Goal: Task Accomplishment & Management: Use online tool/utility

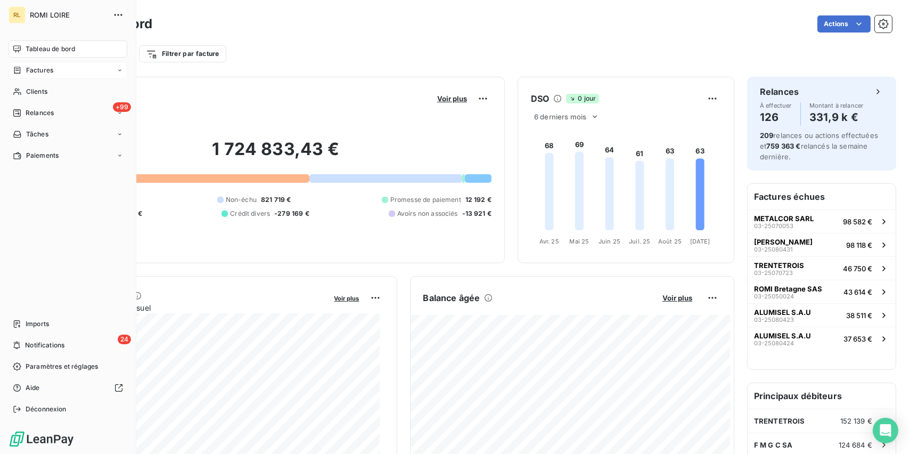
click at [33, 76] on div "Factures" at bounding box center [68, 70] width 119 height 17
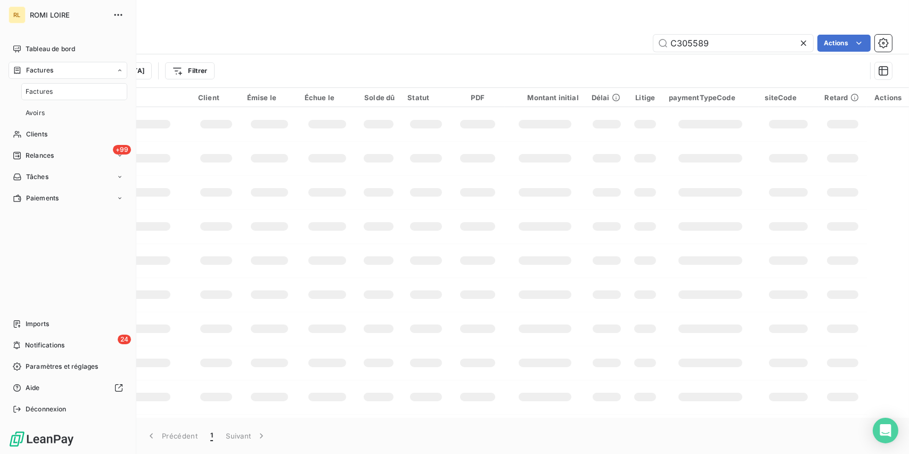
click at [33, 94] on span "Factures" at bounding box center [39, 92] width 27 height 10
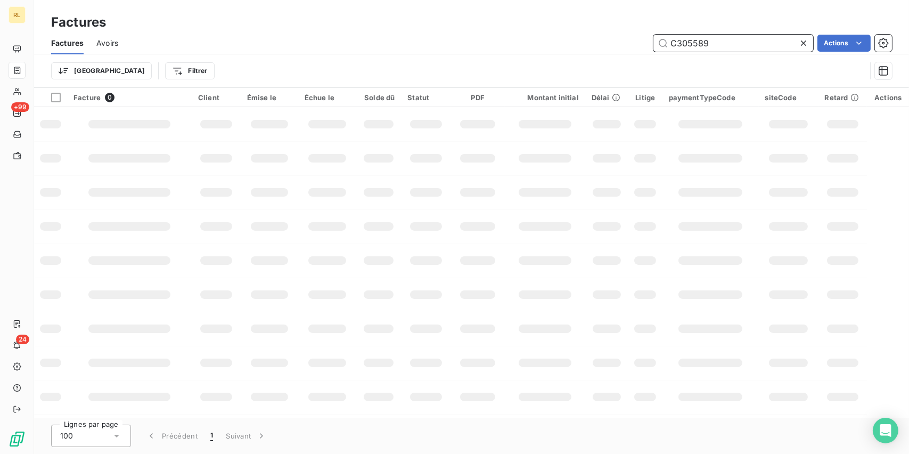
drag, startPoint x: 717, startPoint y: 40, endPoint x: 407, endPoint y: 31, distance: 310.0
click at [406, 31] on div "Factures Factures Avoirs C305589 Actions Trier Filtrer" at bounding box center [471, 44] width 875 height 88
type input "ALUMISEL"
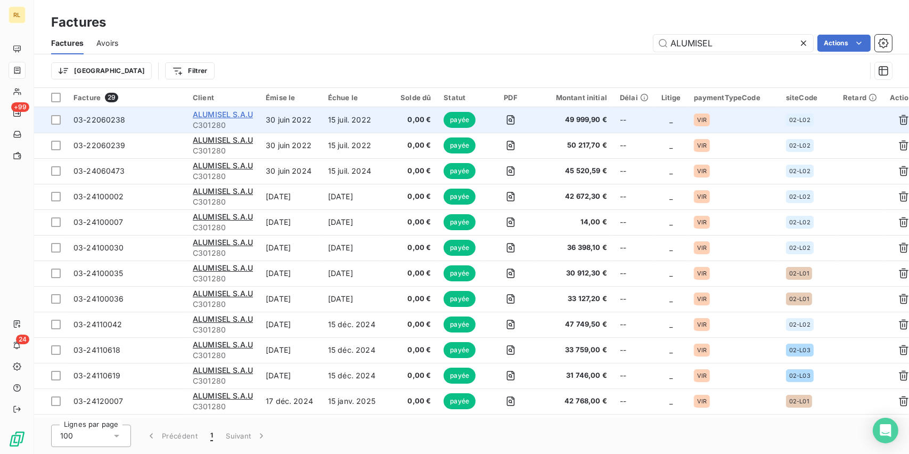
click at [211, 117] on span "ALUMISEL S.A.U" at bounding box center [223, 114] width 60 height 9
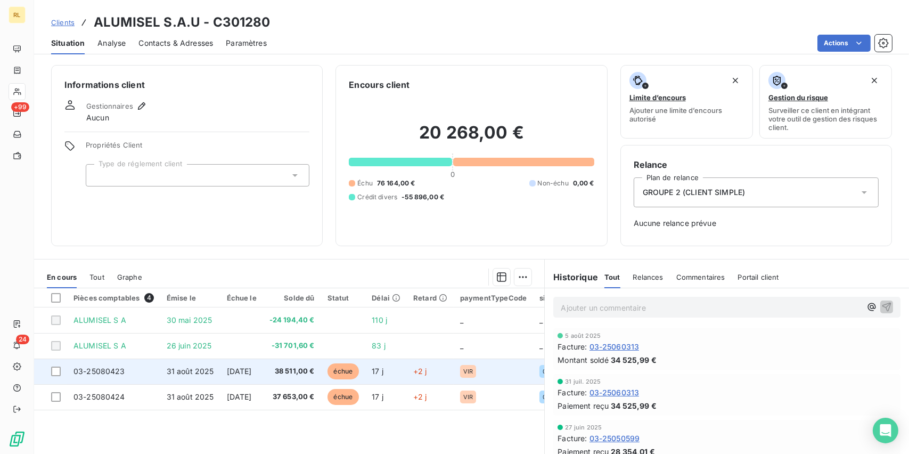
click at [386, 374] on td "17 j" at bounding box center [386, 371] width 42 height 26
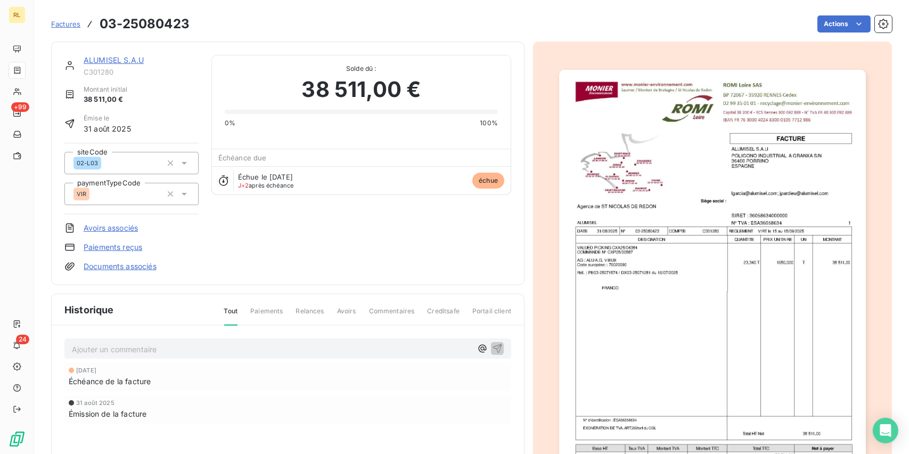
click at [114, 245] on link "Paiements reçus" at bounding box center [113, 247] width 59 height 11
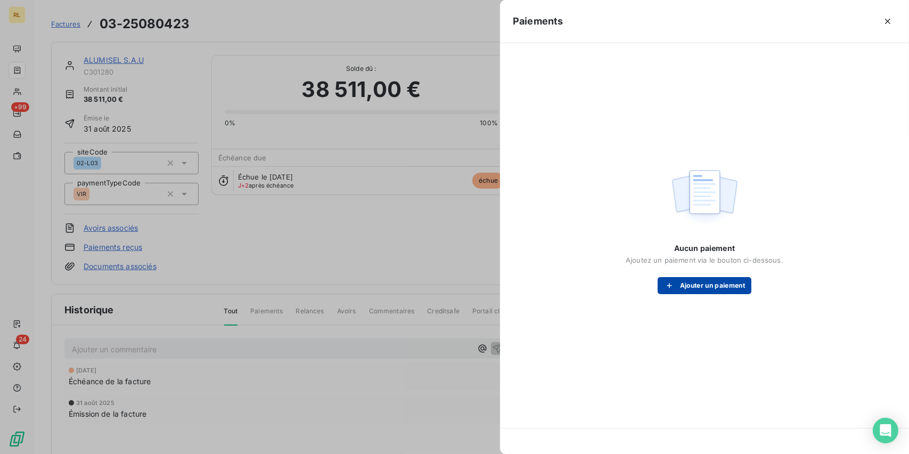
click at [696, 280] on button "Ajouter un paiement" at bounding box center [705, 285] width 94 height 17
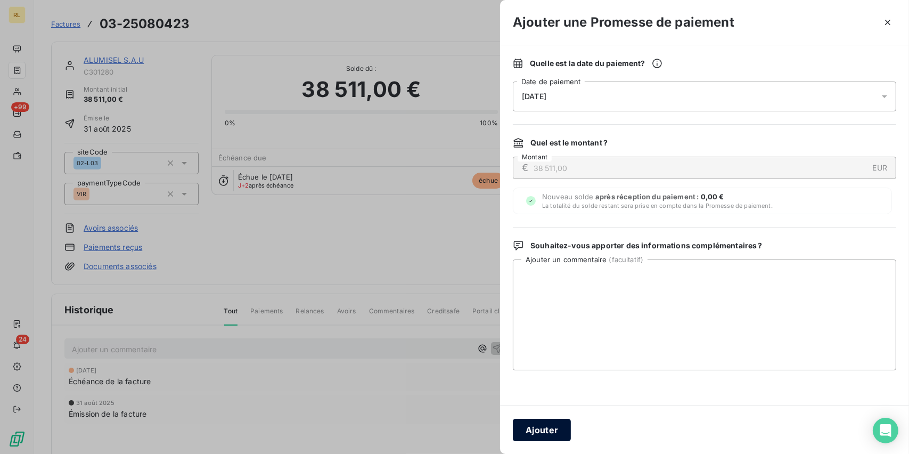
click at [554, 431] on button "Ajouter" at bounding box center [542, 429] width 58 height 22
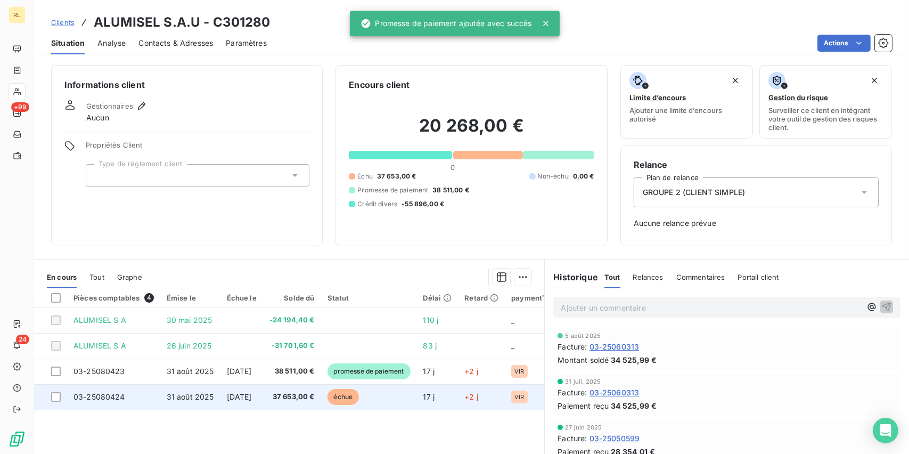
click at [358, 389] on span "échue" at bounding box center [343, 397] width 32 height 16
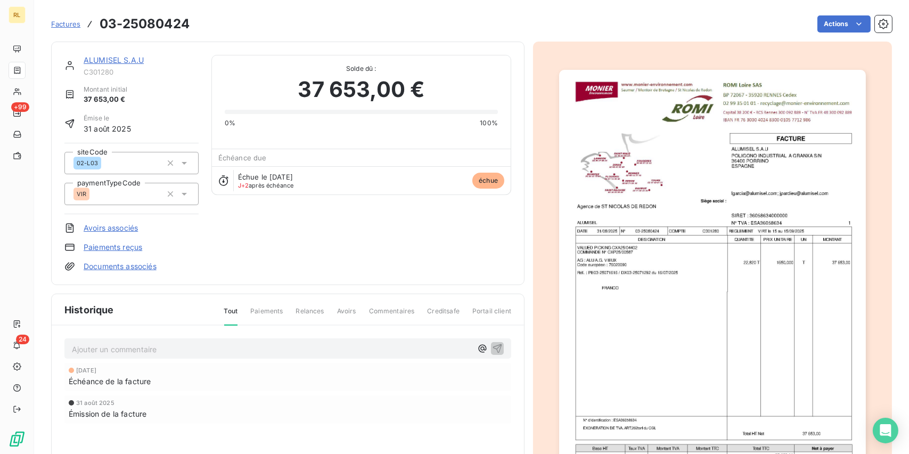
click at [119, 249] on link "Paiements reçus" at bounding box center [113, 247] width 59 height 11
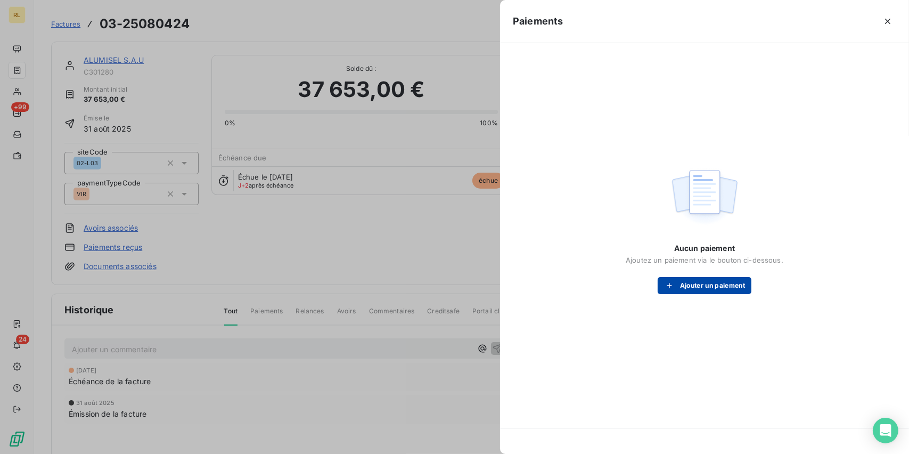
click at [708, 285] on button "Ajouter un paiement" at bounding box center [705, 285] width 94 height 17
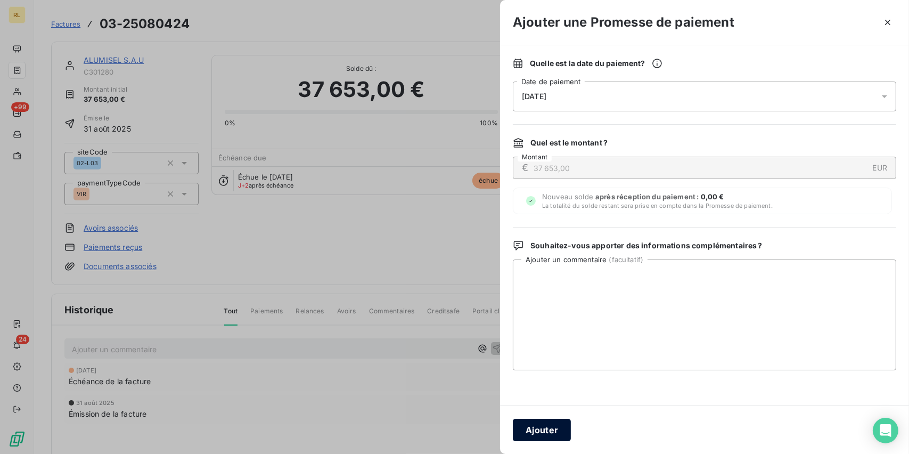
click at [539, 431] on button "Ajouter" at bounding box center [542, 429] width 58 height 22
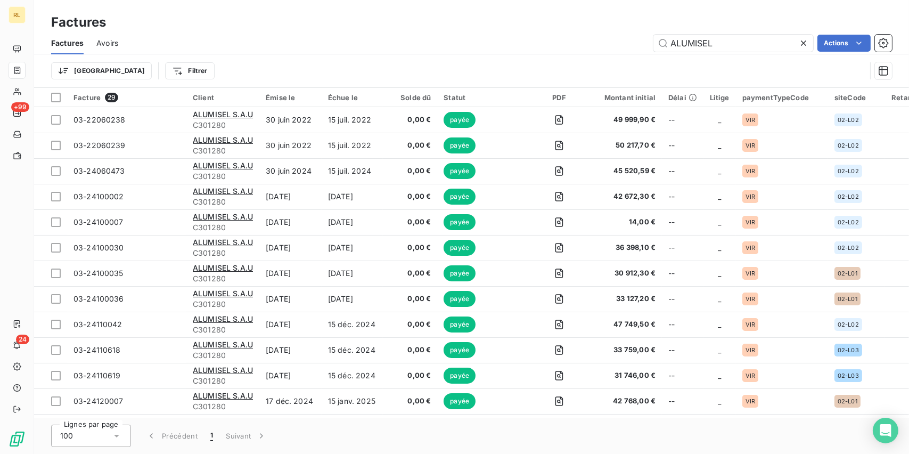
drag, startPoint x: 725, startPoint y: 39, endPoint x: 617, endPoint y: 38, distance: 108.1
click at [617, 38] on div "ALUMISEL Actions" at bounding box center [511, 43] width 761 height 17
type input "TNS"
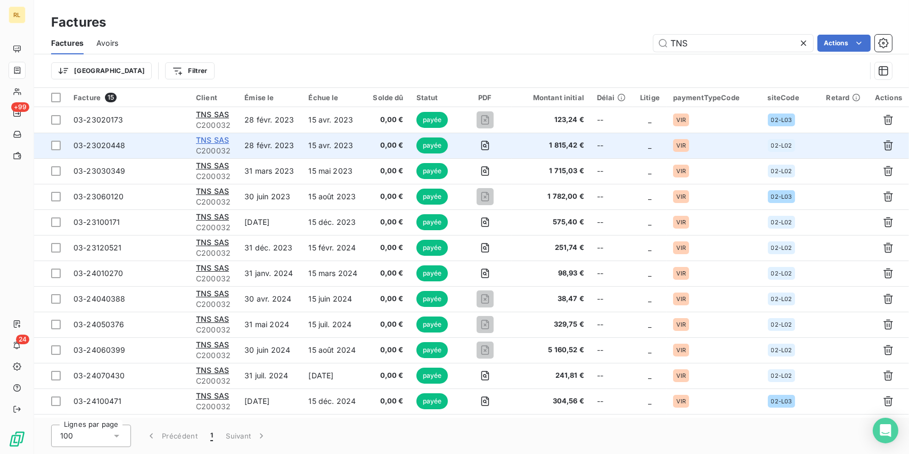
click at [209, 137] on span "TNS SAS" at bounding box center [212, 139] width 33 height 9
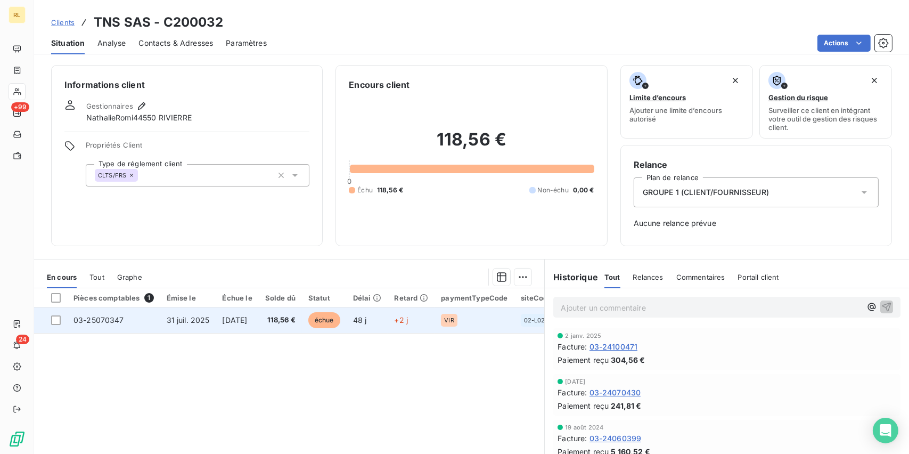
click at [248, 318] on span "15 sept. 2025" at bounding box center [235, 319] width 25 height 9
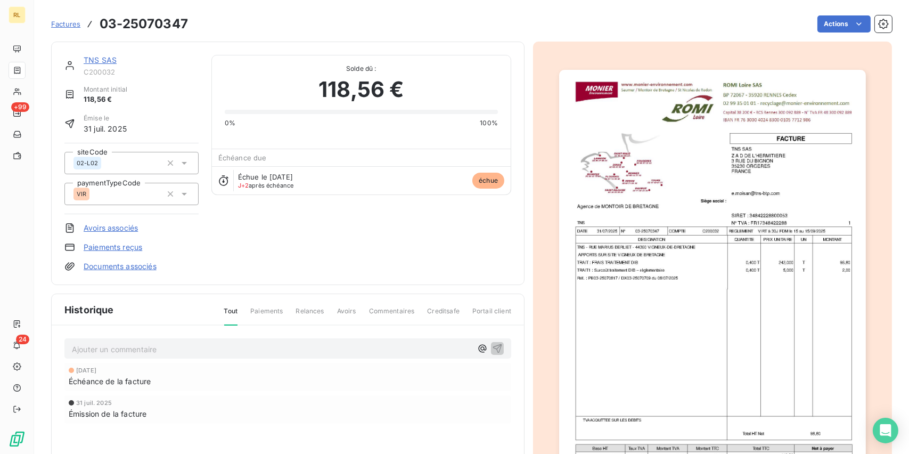
click at [129, 249] on link "Paiements reçus" at bounding box center [113, 247] width 59 height 11
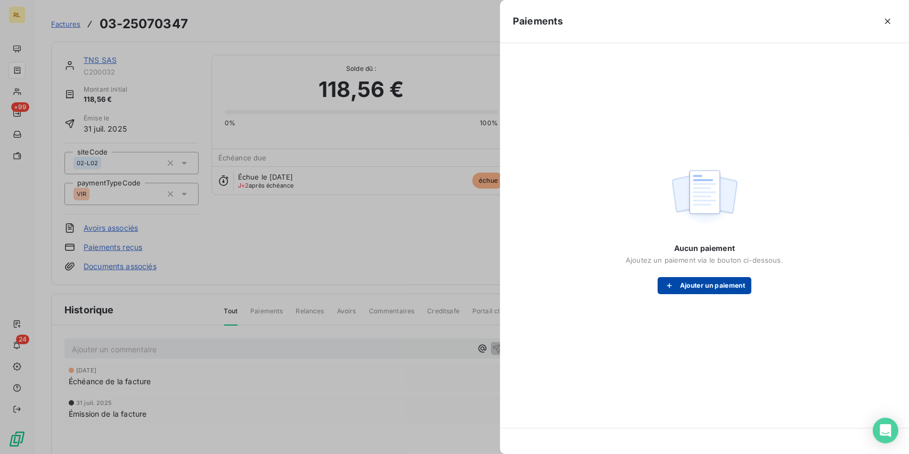
click at [702, 289] on button "Ajouter un paiement" at bounding box center [705, 285] width 94 height 17
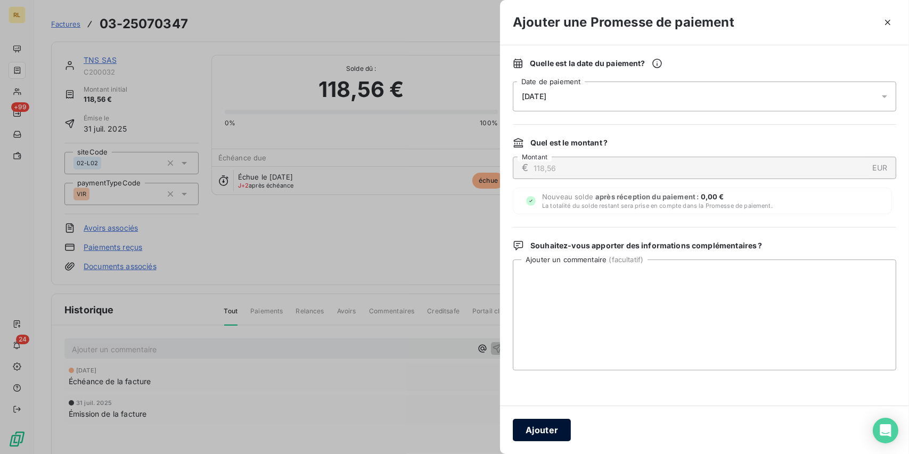
click at [530, 434] on button "Ajouter" at bounding box center [542, 429] width 58 height 22
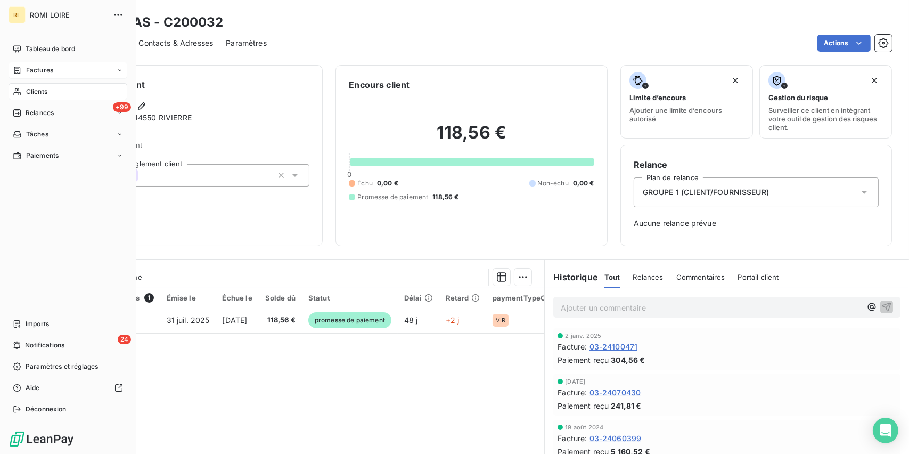
click at [35, 70] on span "Factures" at bounding box center [39, 70] width 27 height 10
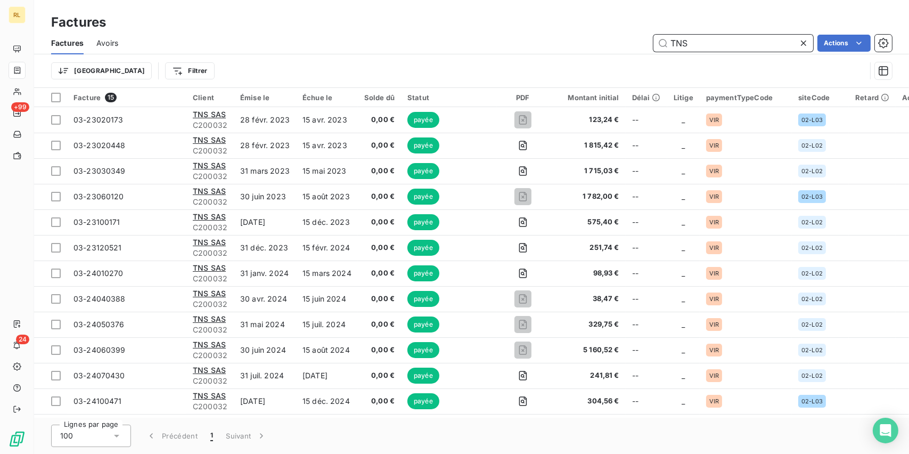
drag, startPoint x: 701, startPoint y: 43, endPoint x: 562, endPoint y: 38, distance: 138.5
click at [562, 38] on div "TNS Actions" at bounding box center [511, 43] width 761 height 17
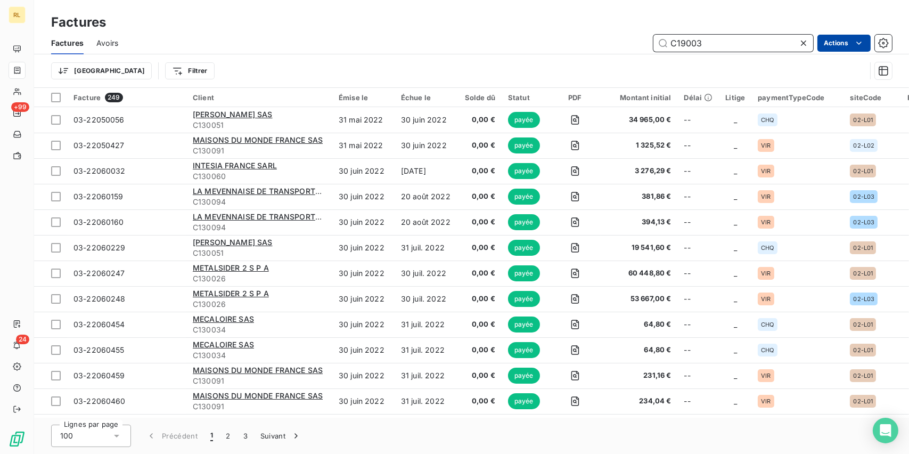
type input "C190030"
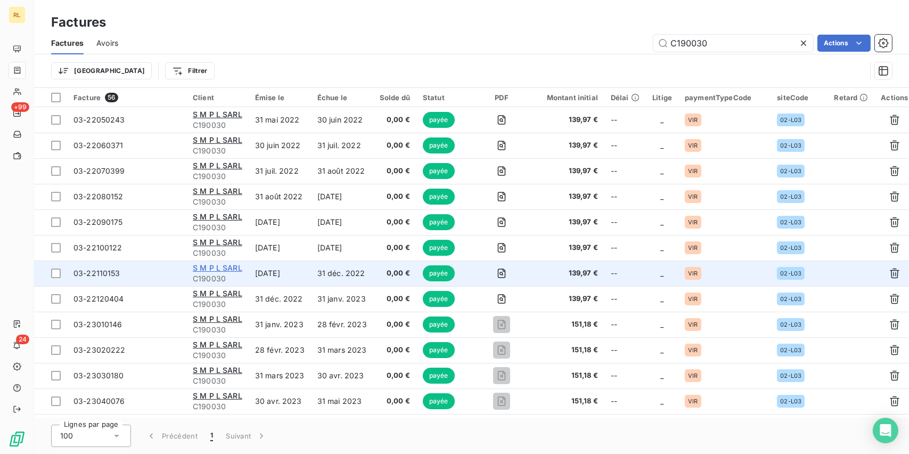
click at [220, 265] on span "S M P L SARL" at bounding box center [218, 267] width 50 height 9
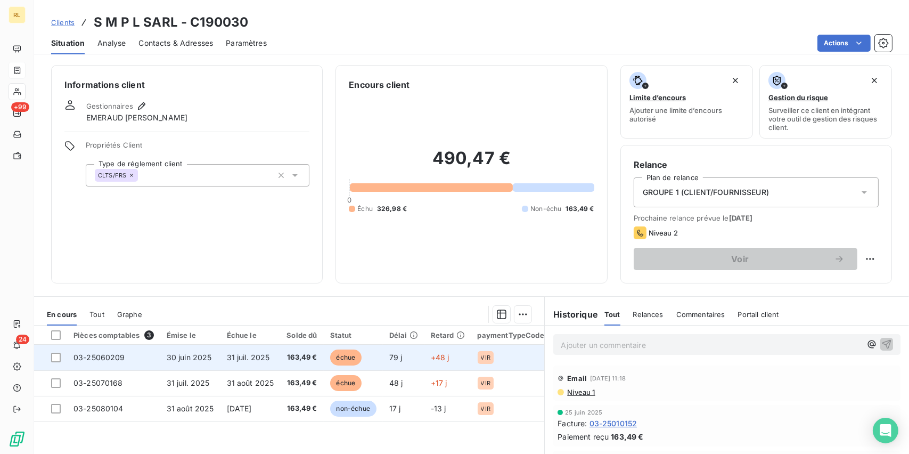
click at [212, 356] on td "30 juin 2025" at bounding box center [190, 357] width 60 height 26
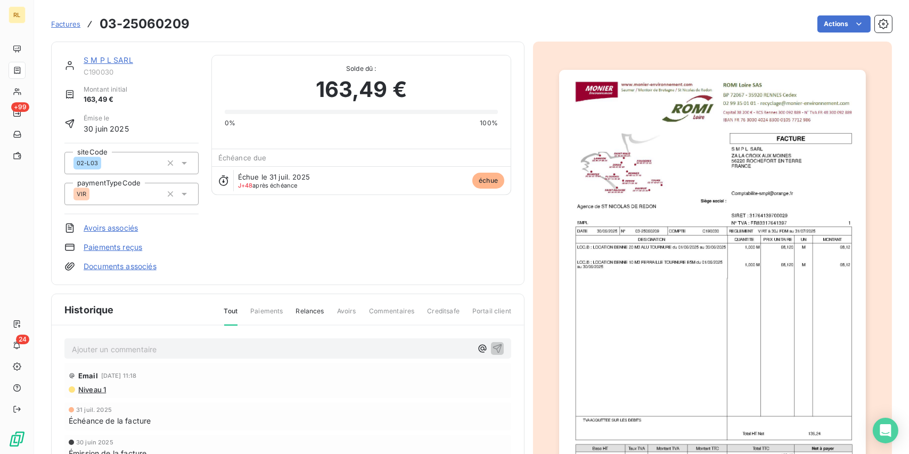
click at [103, 245] on link "Paiements reçus" at bounding box center [113, 247] width 59 height 11
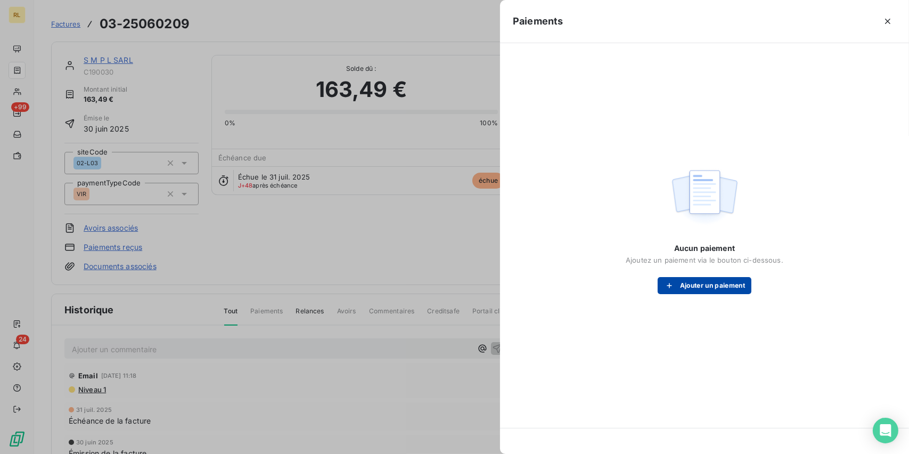
click at [711, 292] on button "Ajouter un paiement" at bounding box center [705, 285] width 94 height 17
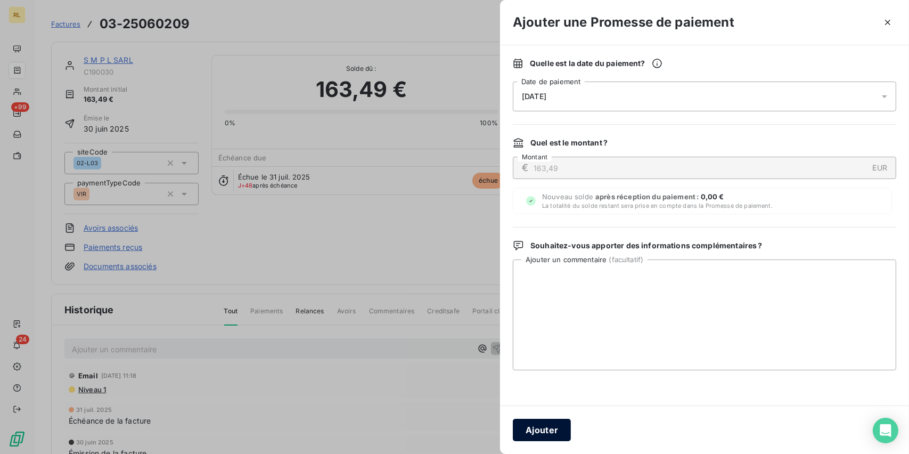
click at [529, 439] on button "Ajouter" at bounding box center [542, 429] width 58 height 22
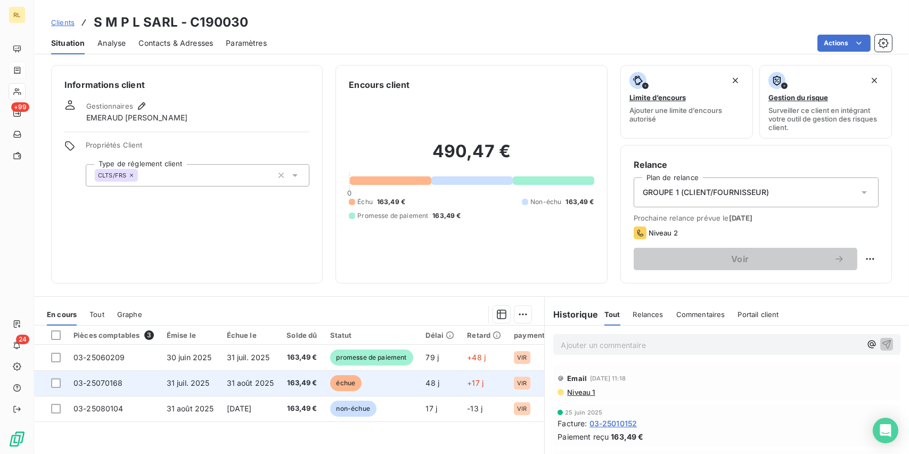
click at [284, 391] on td "163,49 €" at bounding box center [301, 383] width 43 height 26
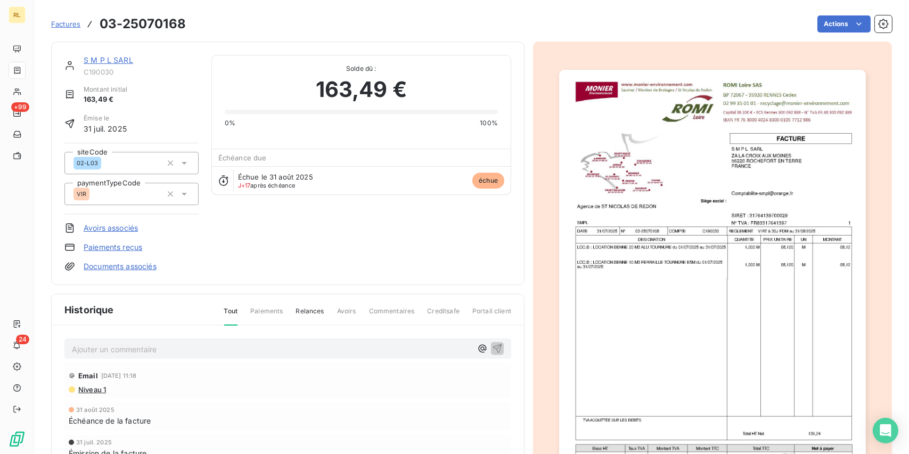
click at [101, 251] on link "Paiements reçus" at bounding box center [113, 247] width 59 height 11
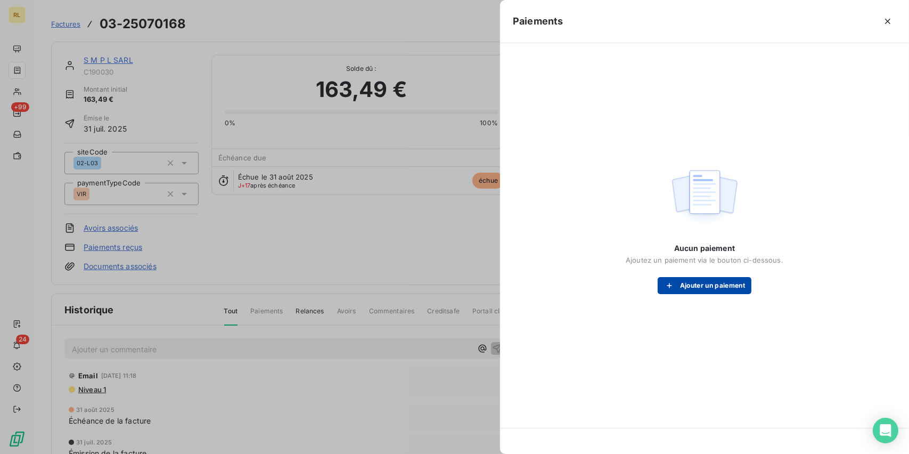
click at [712, 289] on button "Ajouter un paiement" at bounding box center [705, 285] width 94 height 17
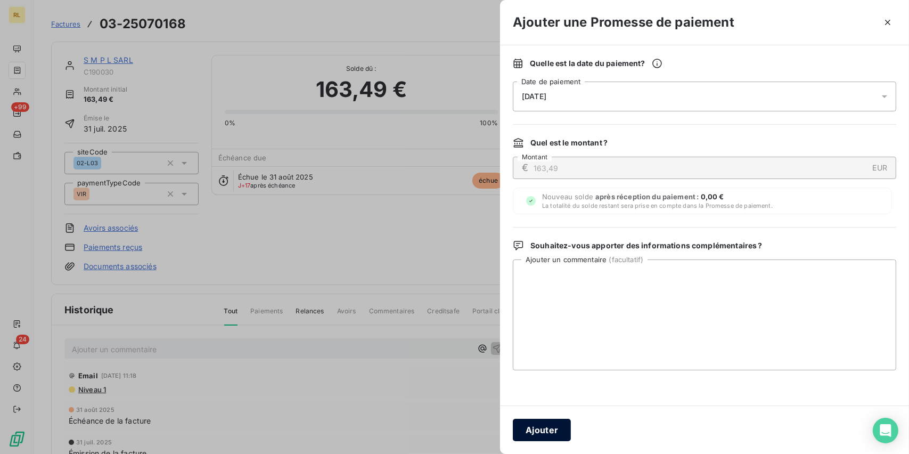
click at [528, 426] on button "Ajouter" at bounding box center [542, 429] width 58 height 22
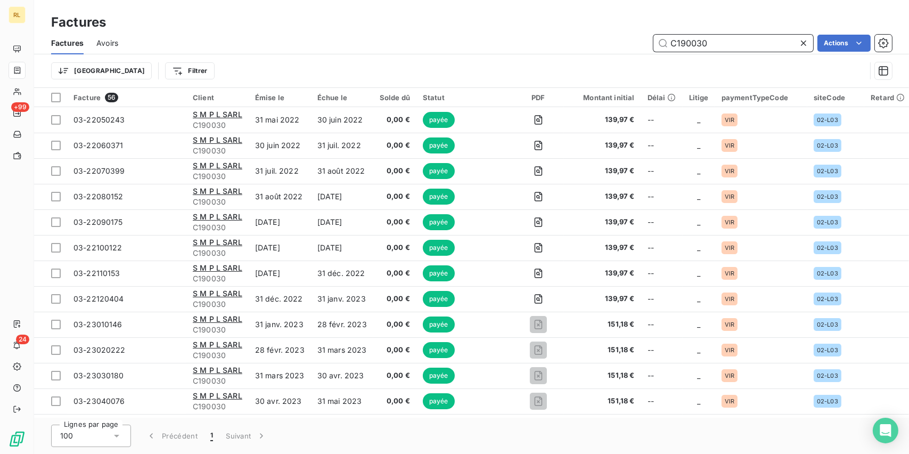
drag, startPoint x: 588, startPoint y: 51, endPoint x: 477, endPoint y: 42, distance: 111.6
click at [459, 35] on div "C190030 Actions" at bounding box center [511, 43] width 761 height 17
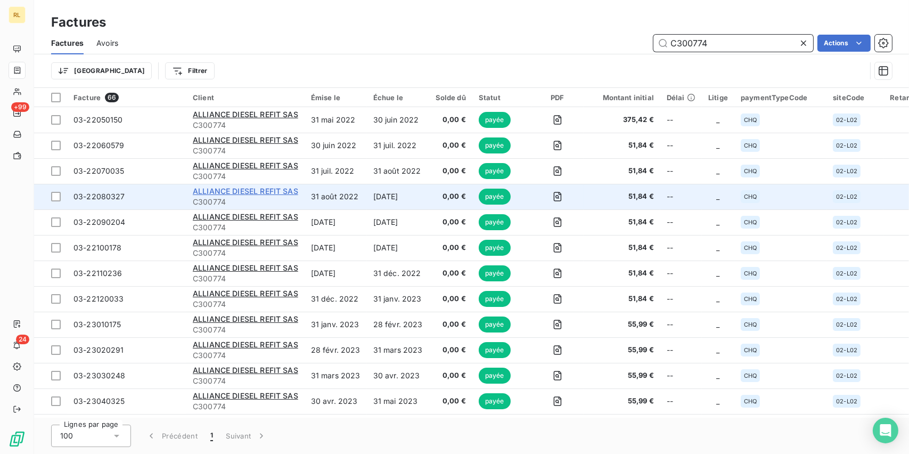
type input "C300774"
click at [233, 190] on span "ALLIANCE DIESEL REFIT SAS" at bounding box center [245, 190] width 105 height 9
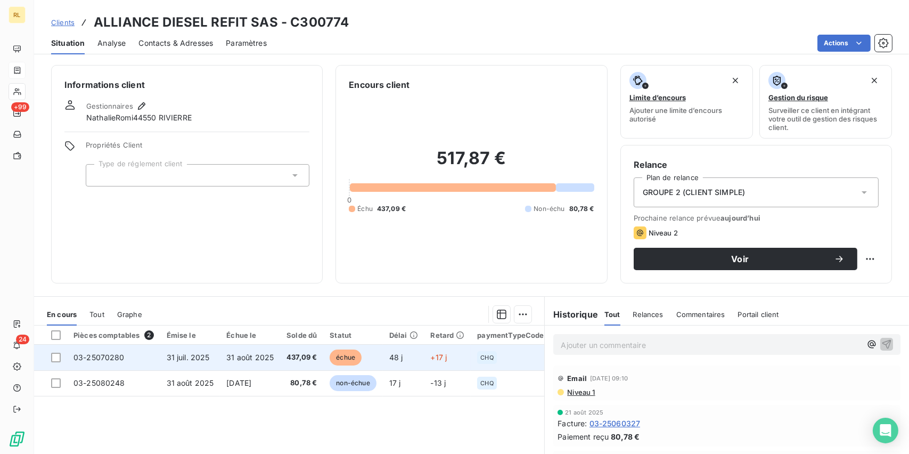
click at [351, 362] on span "échue" at bounding box center [346, 357] width 32 height 16
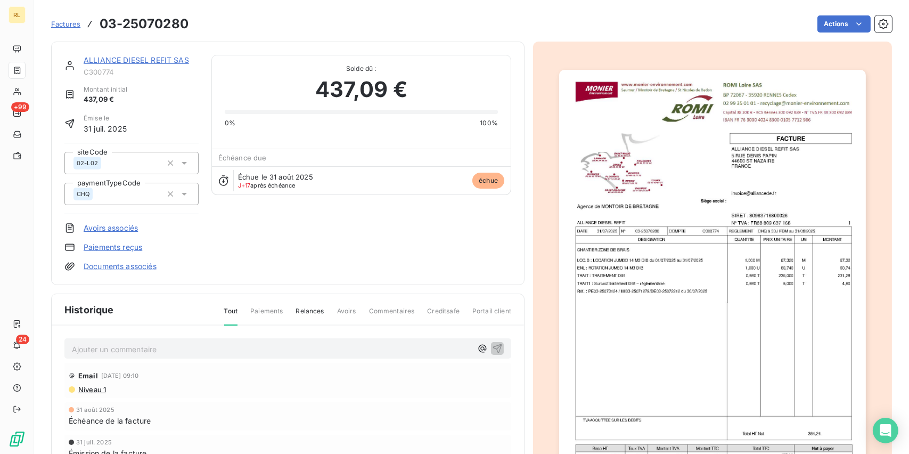
click at [87, 243] on link "Paiements reçus" at bounding box center [113, 247] width 59 height 11
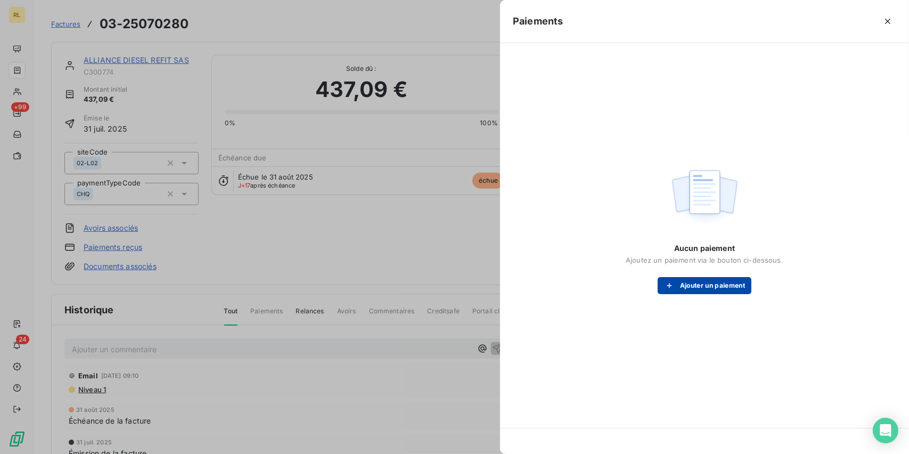
drag, startPoint x: 706, startPoint y: 275, endPoint x: 696, endPoint y: 284, distance: 13.2
click at [706, 276] on div "Aucun paiement Ajoutez un paiement via le bouton ci-dessous. Ajouter un paiement" at bounding box center [705, 268] width 158 height 51
click at [696, 284] on button "Ajouter un paiement" at bounding box center [705, 285] width 94 height 17
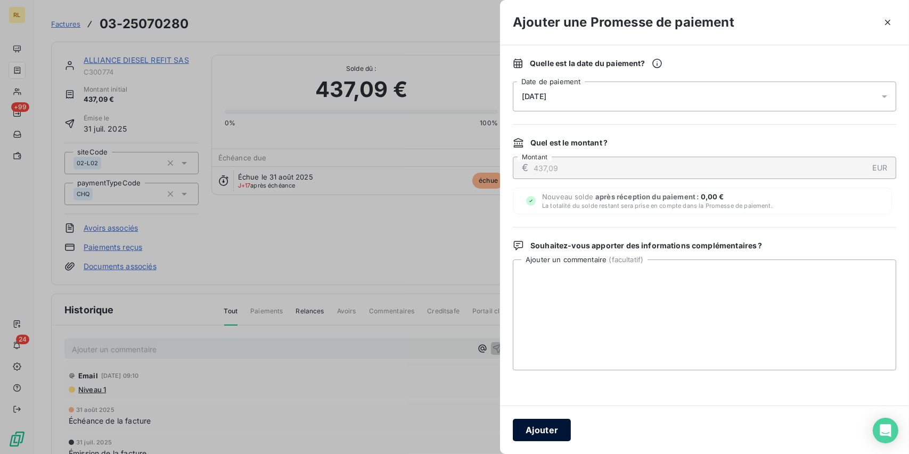
click at [539, 435] on button "Ajouter" at bounding box center [542, 429] width 58 height 22
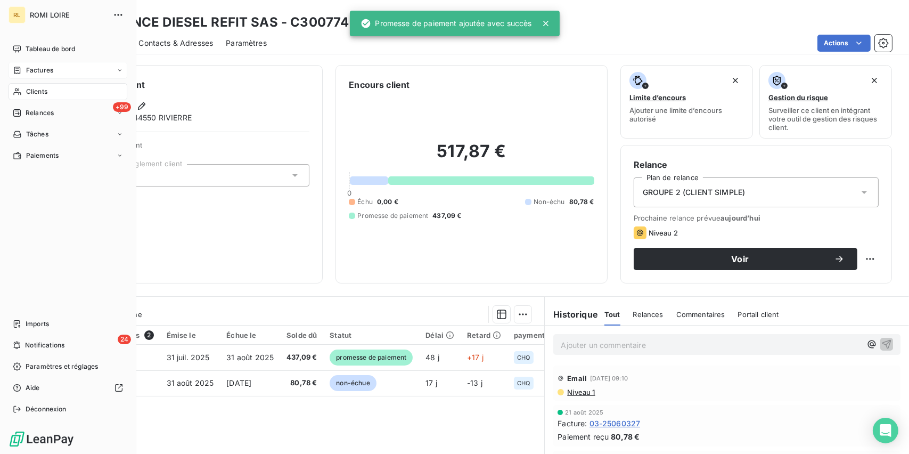
click at [32, 77] on div "Factures" at bounding box center [68, 70] width 119 height 17
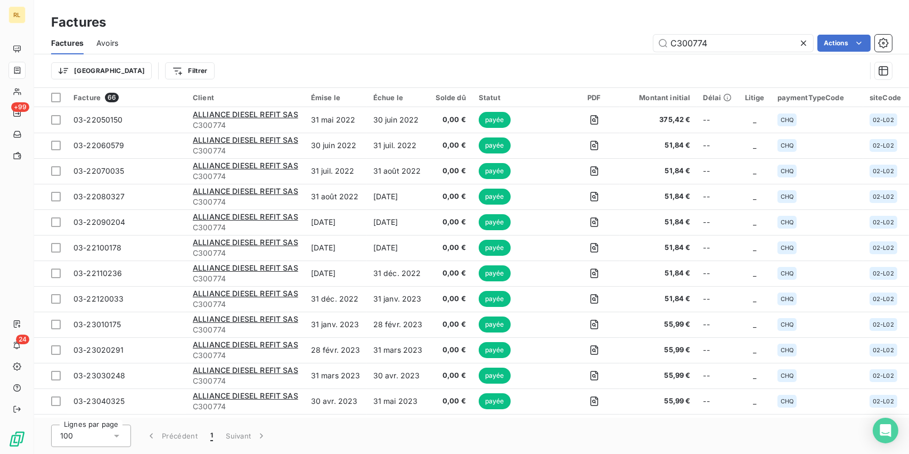
drag, startPoint x: 727, startPoint y: 32, endPoint x: 615, endPoint y: 43, distance: 112.3
click at [615, 43] on div "Factures Avoirs C300774 Actions" at bounding box center [471, 43] width 875 height 22
drag, startPoint x: 717, startPoint y: 42, endPoint x: 649, endPoint y: 43, distance: 67.6
click at [649, 43] on div "C300774 Actions" at bounding box center [511, 43] width 761 height 17
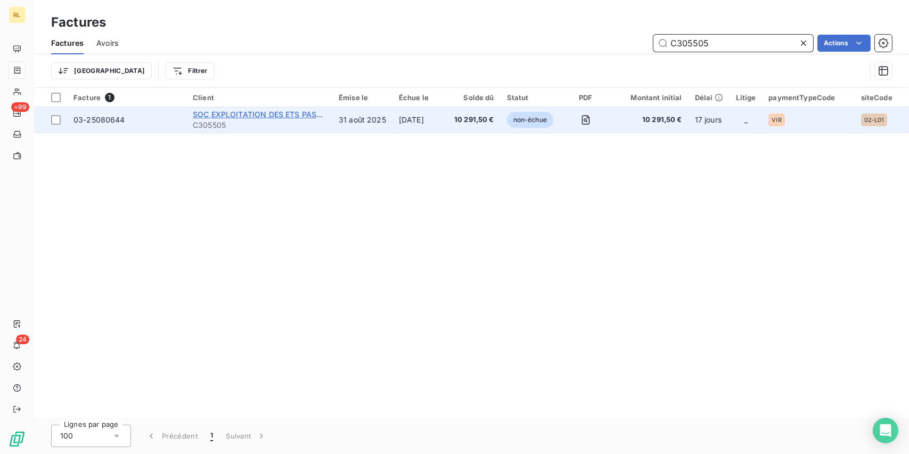
type input "C305505"
click at [206, 110] on span "SOC EXPLOITATION DES ETS PASCAULT" at bounding box center [267, 114] width 149 height 9
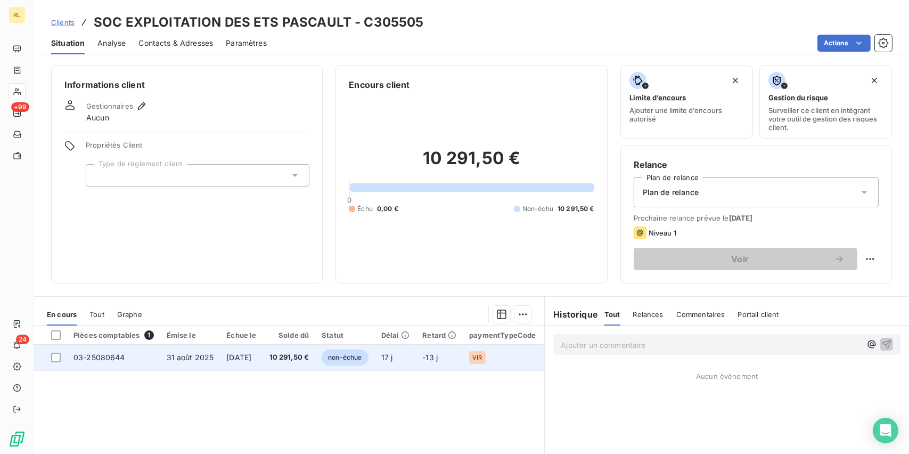
click at [309, 359] on span "10 291,50 €" at bounding box center [289, 357] width 40 height 11
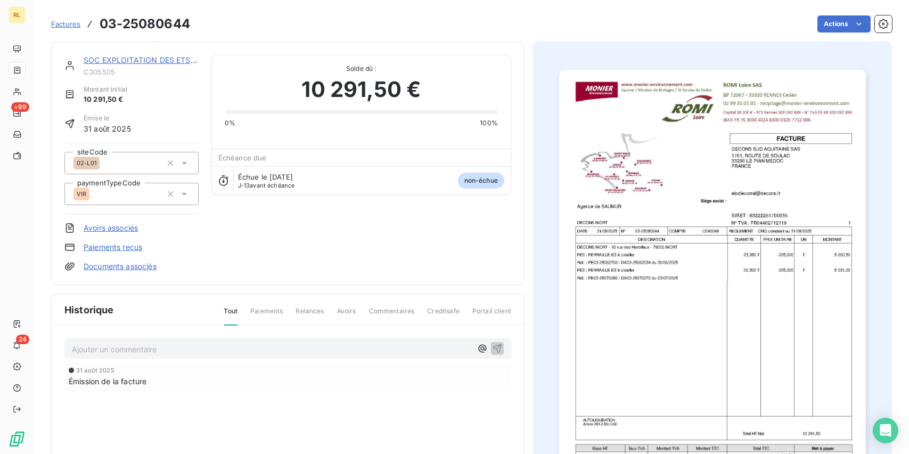
click at [128, 249] on link "Paiements reçus" at bounding box center [113, 247] width 59 height 11
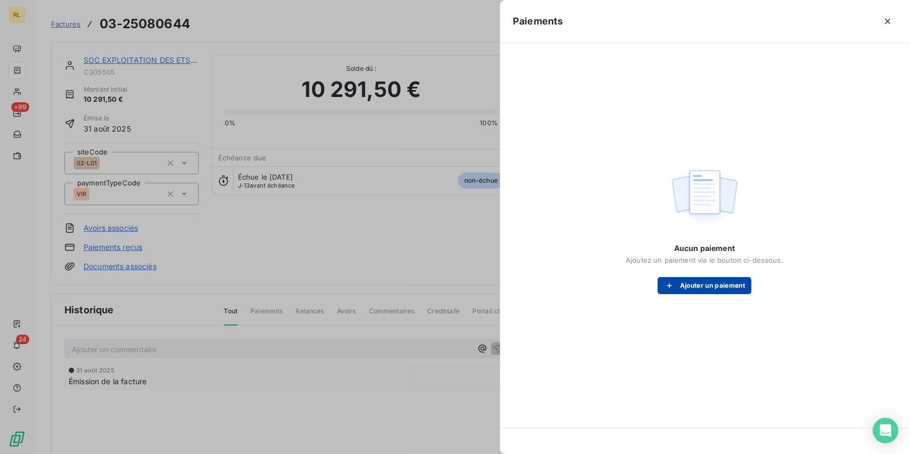
click at [694, 288] on button "Ajouter un paiement" at bounding box center [705, 285] width 94 height 17
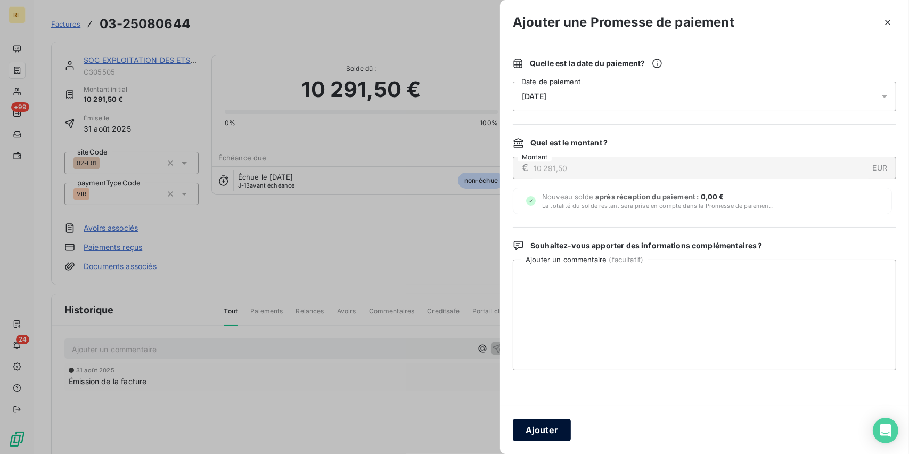
click at [559, 425] on button "Ajouter" at bounding box center [542, 429] width 58 height 22
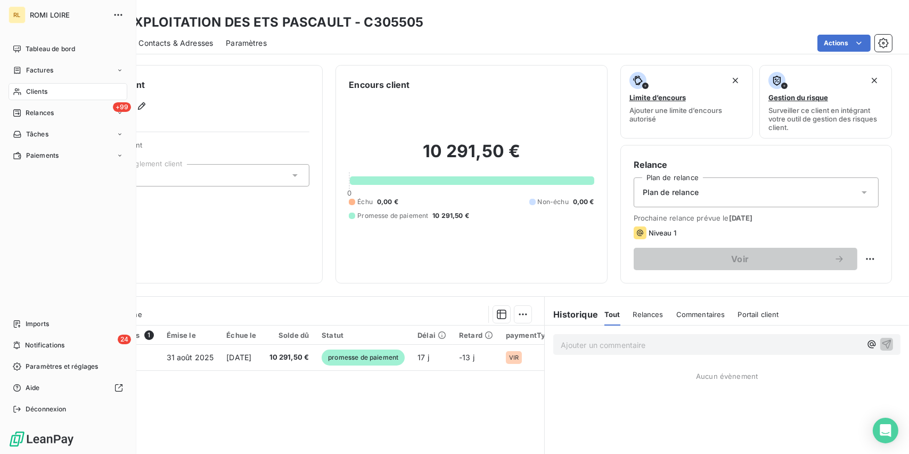
click at [45, 67] on span "Factures" at bounding box center [39, 70] width 27 height 10
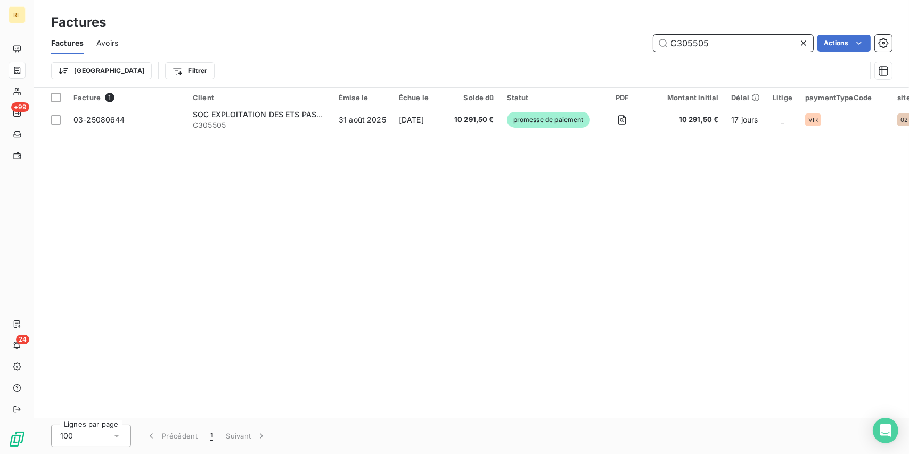
drag, startPoint x: 710, startPoint y: 49, endPoint x: 518, endPoint y: 39, distance: 191.9
click at [518, 39] on div "C305505 Actions" at bounding box center [511, 43] width 761 height 17
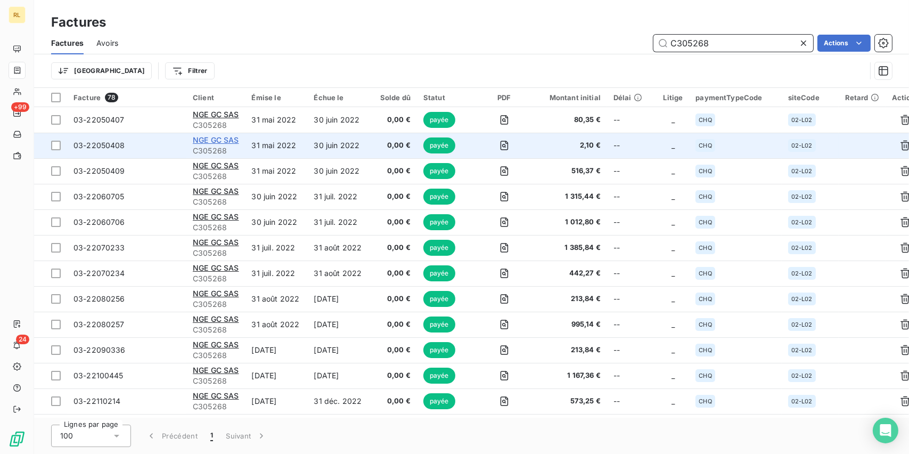
type input "C305268"
click at [212, 143] on span "NGE GC SAS" at bounding box center [216, 139] width 46 height 9
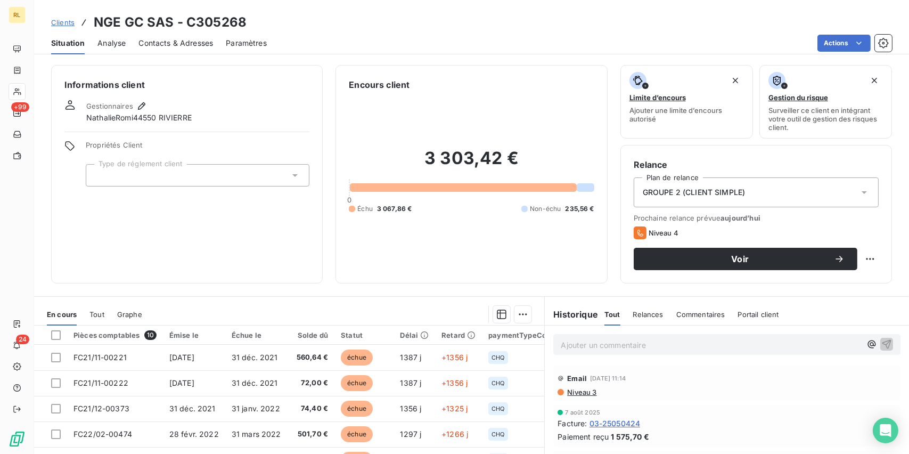
scroll to position [108, 0]
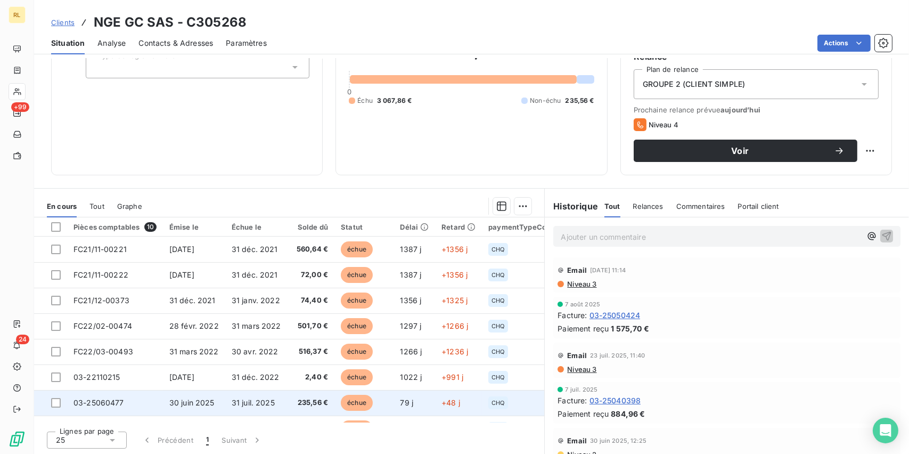
click at [274, 401] on td "31 juil. 2025" at bounding box center [256, 403] width 62 height 26
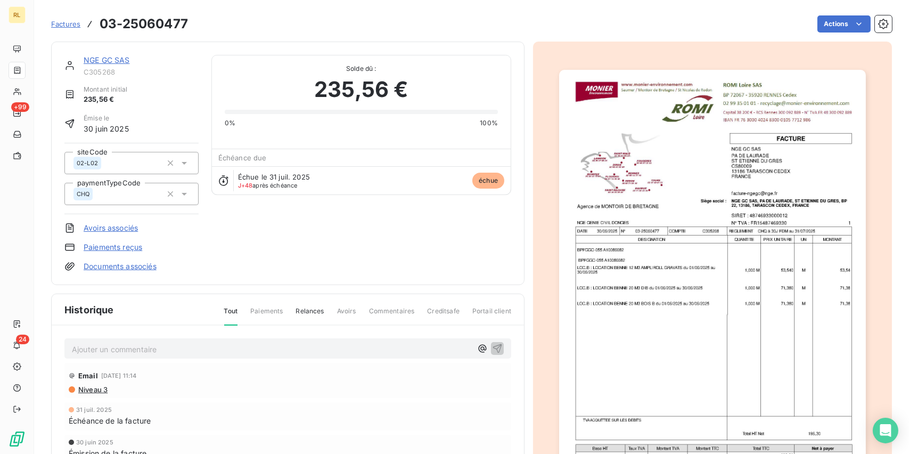
click at [136, 247] on link "Paiements reçus" at bounding box center [113, 247] width 59 height 11
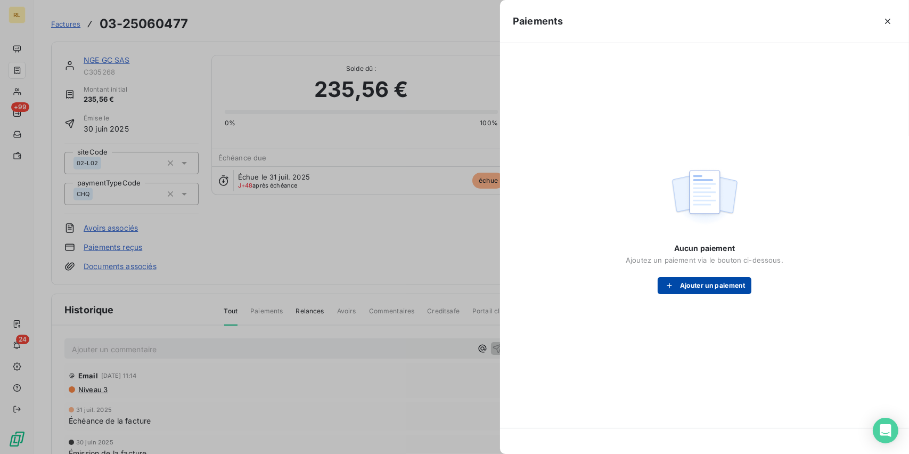
click at [709, 281] on button "Ajouter un paiement" at bounding box center [705, 285] width 94 height 17
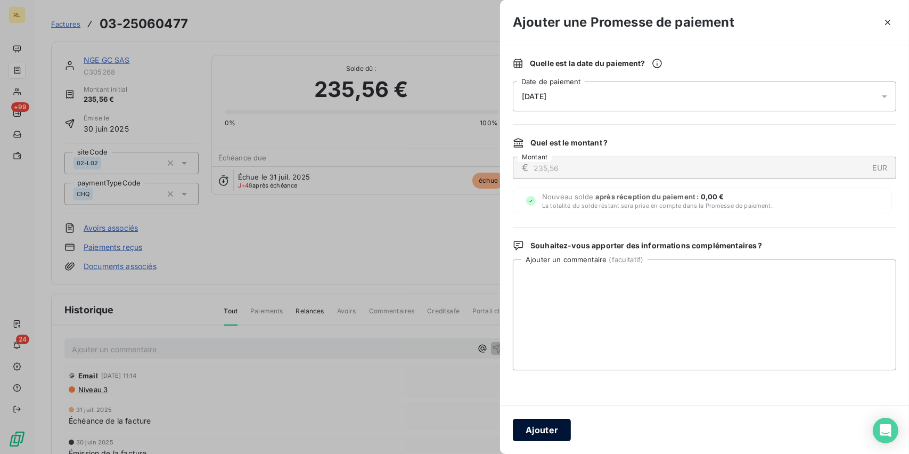
click at [543, 421] on button "Ajouter" at bounding box center [542, 429] width 58 height 22
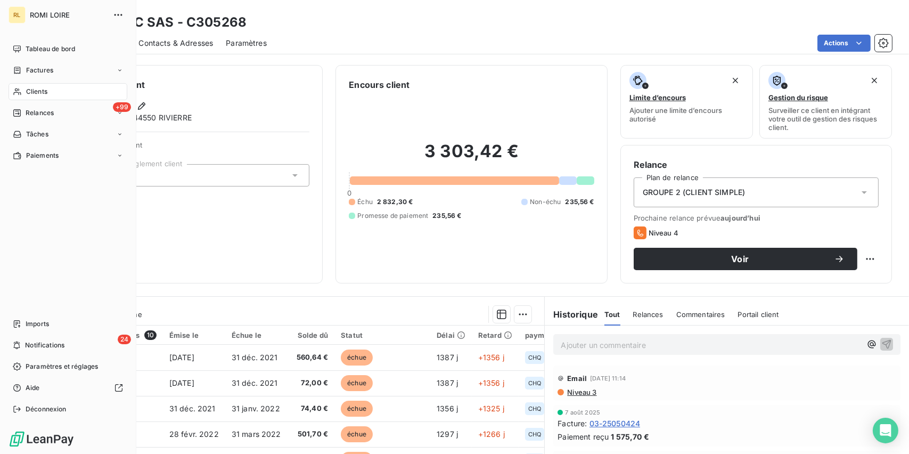
click at [44, 70] on span "Factures" at bounding box center [39, 70] width 27 height 10
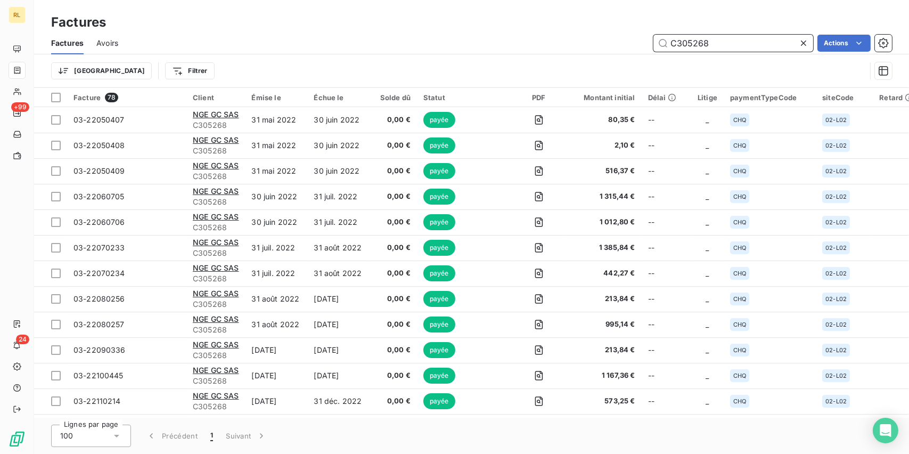
drag, startPoint x: 724, startPoint y: 43, endPoint x: 331, endPoint y: 32, distance: 392.6
click at [352, 32] on div "Factures Avoirs C305268 Actions" at bounding box center [471, 43] width 875 height 22
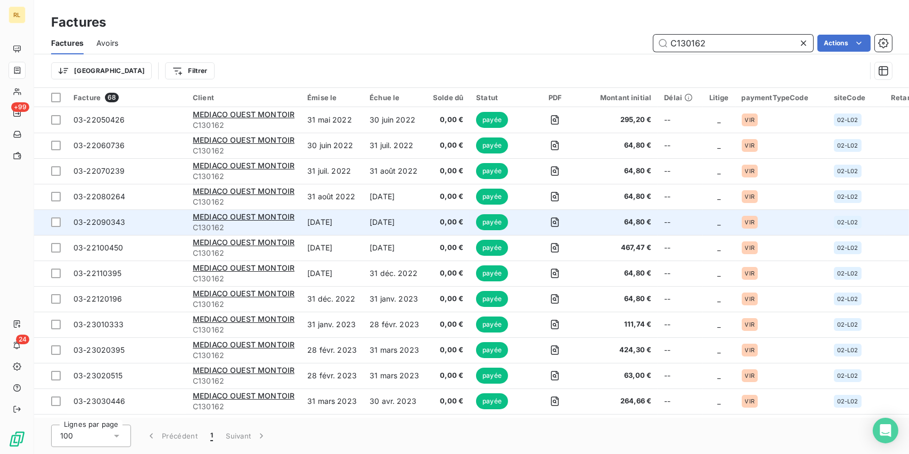
type input "C130162"
click at [221, 222] on span "C130162" at bounding box center [244, 227] width 102 height 11
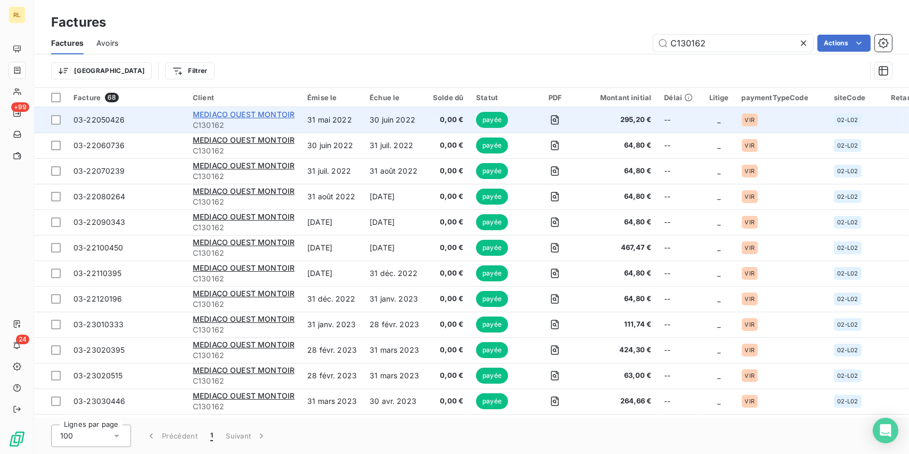
click at [232, 116] on span "MEDIACO OUEST MONTOIR" at bounding box center [244, 114] width 102 height 9
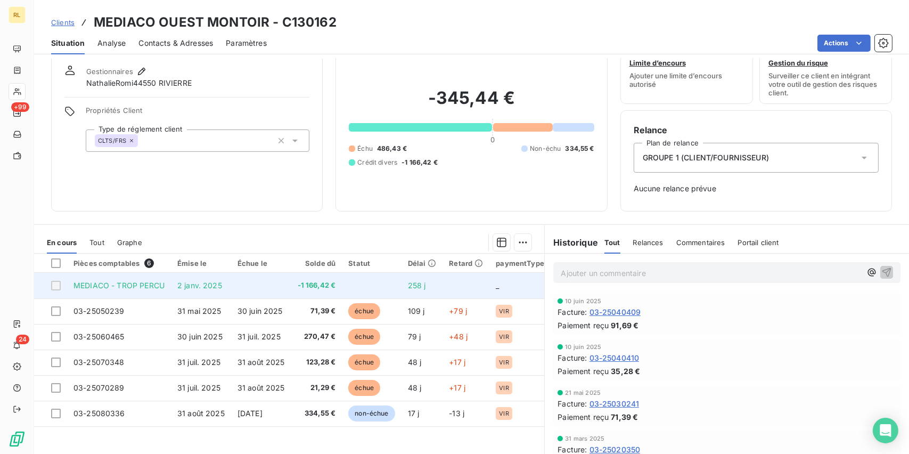
scroll to position [53, 0]
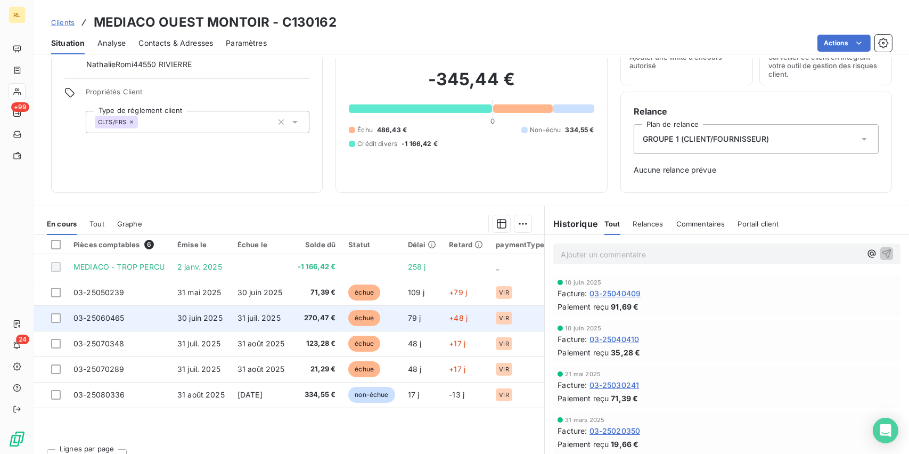
click at [204, 317] on span "30 juin 2025" at bounding box center [199, 317] width 45 height 9
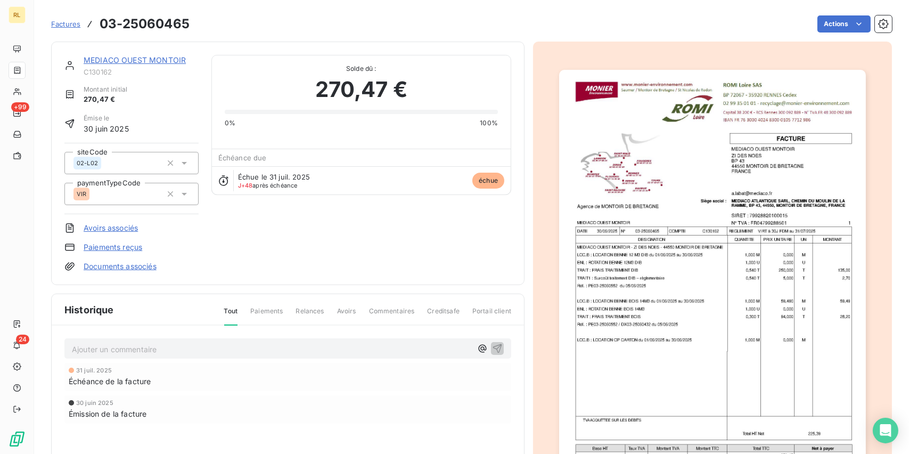
click at [128, 244] on link "Paiements reçus" at bounding box center [113, 247] width 59 height 11
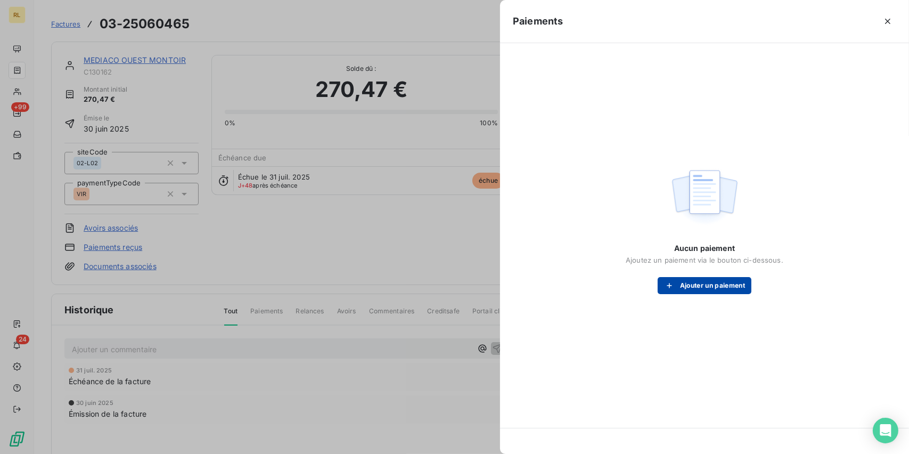
click at [707, 279] on button "Ajouter un paiement" at bounding box center [705, 285] width 94 height 17
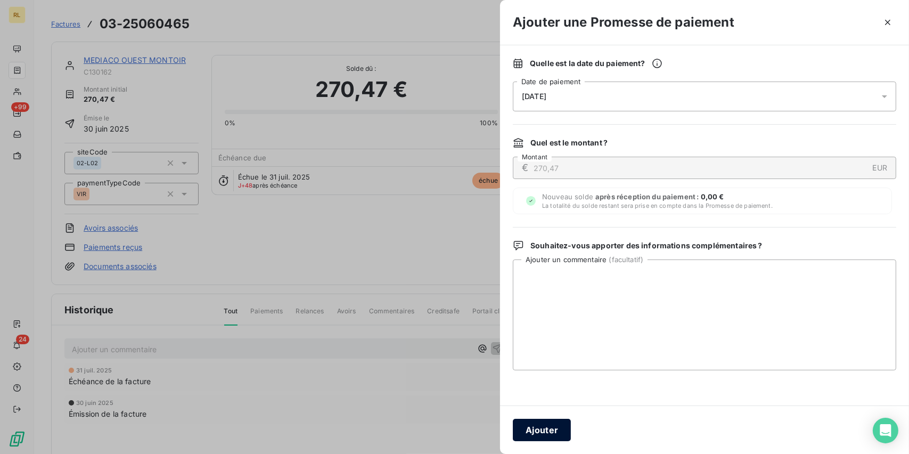
click at [548, 422] on button "Ajouter" at bounding box center [542, 429] width 58 height 22
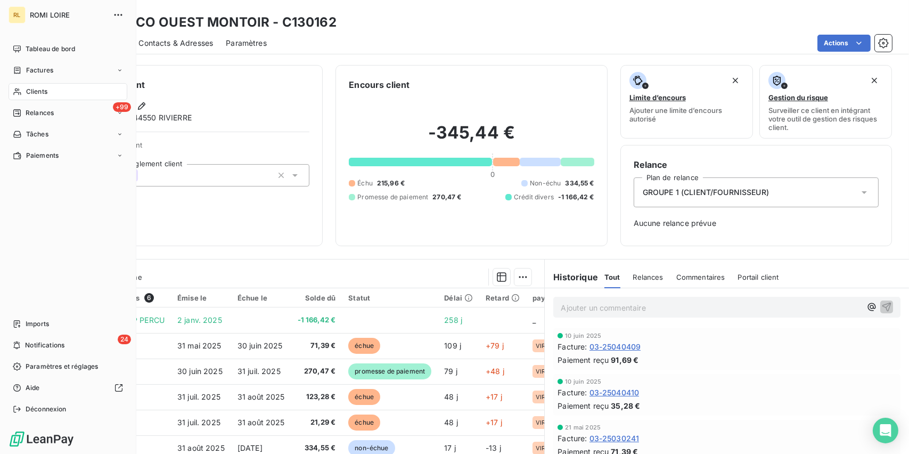
click at [36, 65] on span "Factures" at bounding box center [39, 70] width 27 height 10
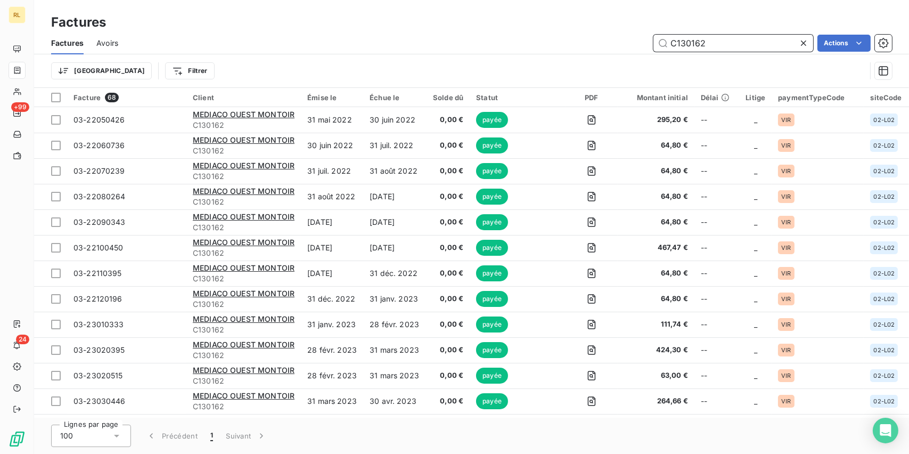
click at [709, 48] on input "C130162" at bounding box center [733, 43] width 160 height 17
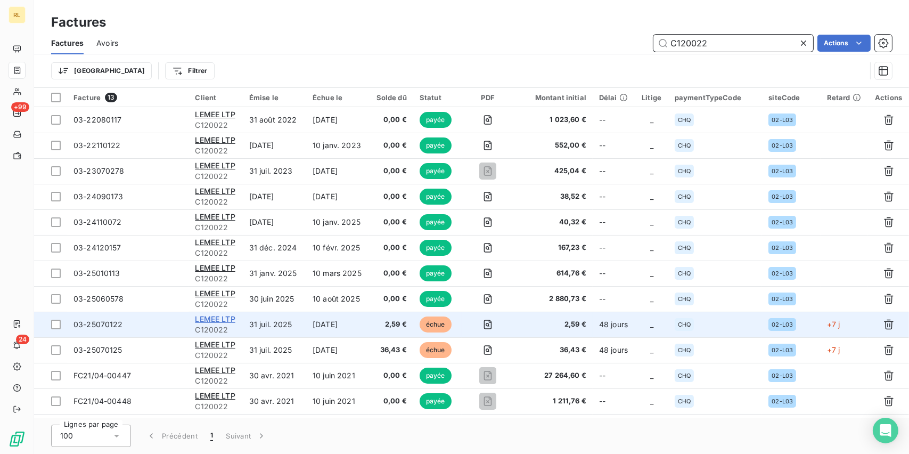
type input "C120022"
click at [201, 318] on span "LEMEE LTP" at bounding box center [215, 318] width 40 height 9
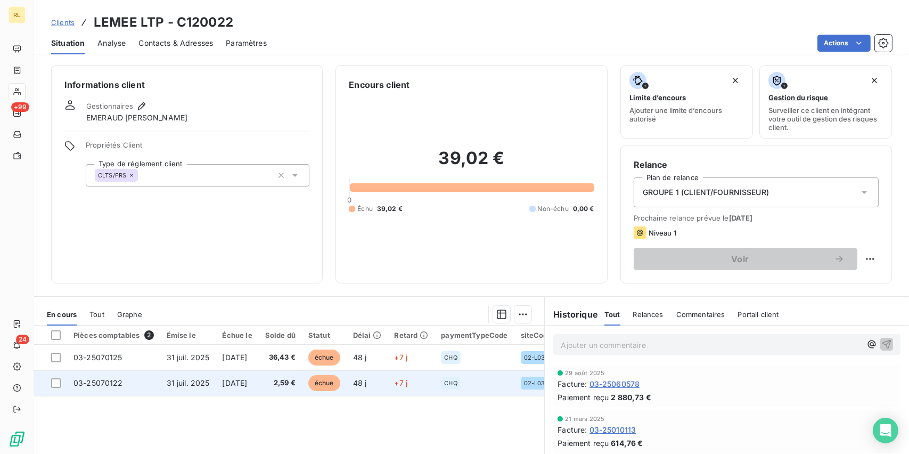
click at [100, 390] on td "03-25070122" at bounding box center [113, 383] width 93 height 26
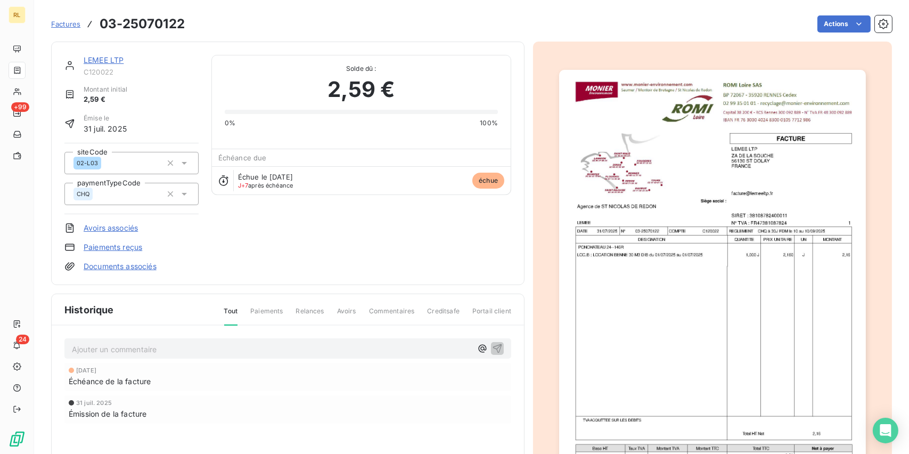
click at [119, 247] on link "Paiements reçus" at bounding box center [113, 247] width 59 height 11
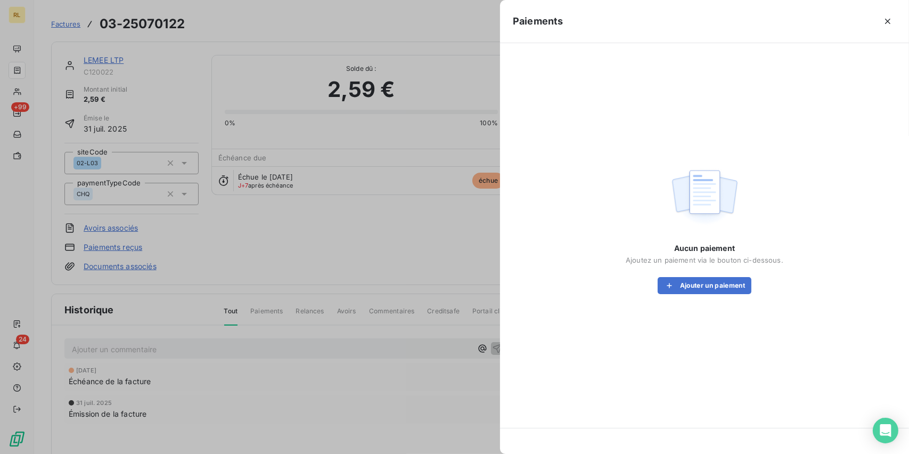
click at [655, 293] on div "Aucun paiement Ajoutez un paiement via le bouton ci-dessous. Ajouter un paiement" at bounding box center [705, 268] width 158 height 51
click at [719, 284] on button "Ajouter un paiement" at bounding box center [705, 285] width 94 height 17
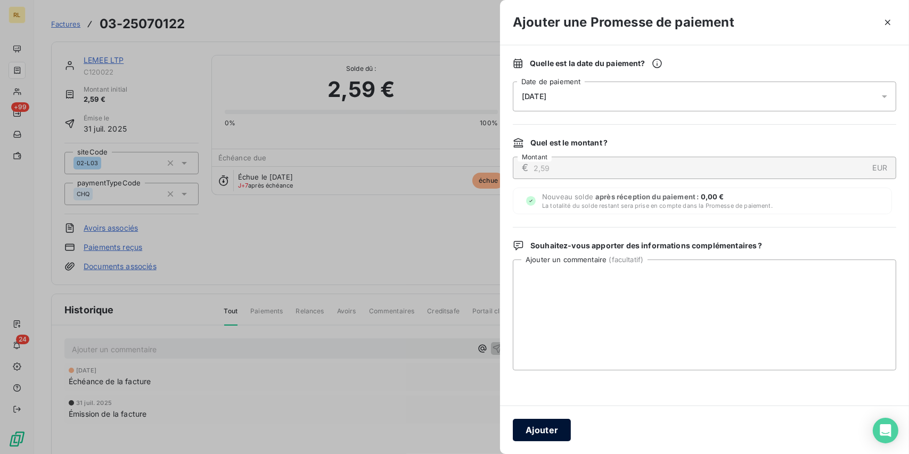
click at [547, 422] on button "Ajouter" at bounding box center [542, 429] width 58 height 22
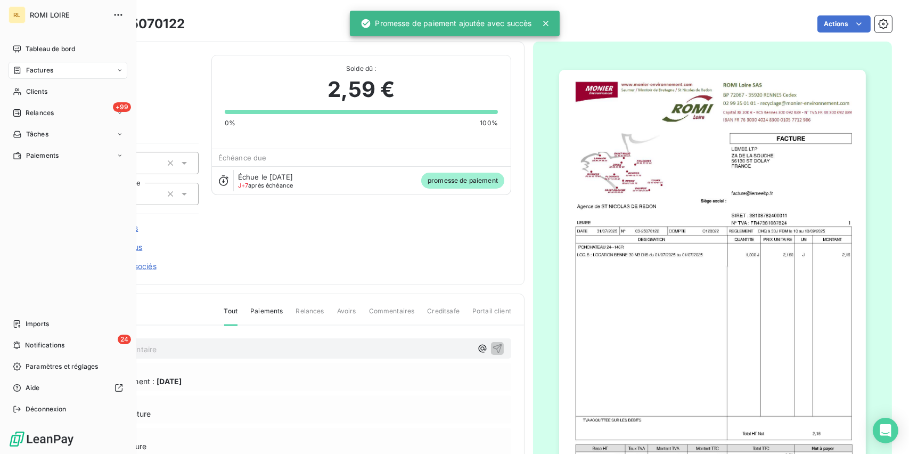
click at [42, 76] on div "Factures" at bounding box center [68, 70] width 119 height 17
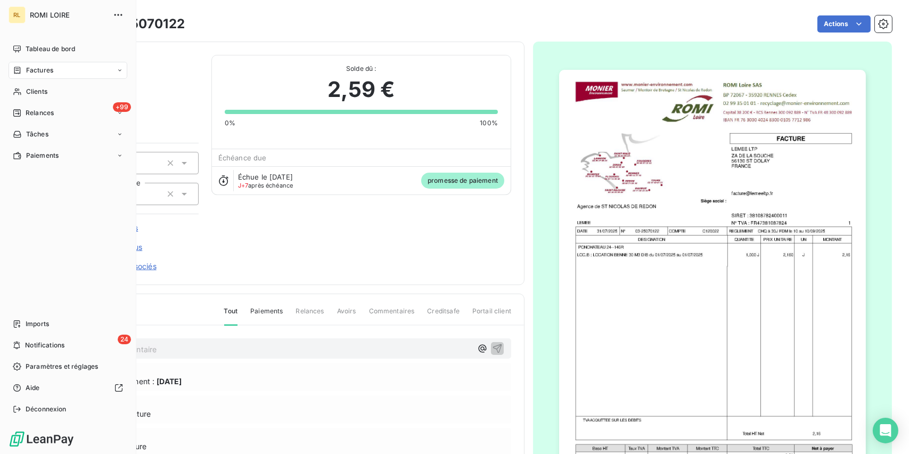
click at [29, 71] on span "Factures" at bounding box center [39, 70] width 27 height 10
click at [35, 72] on span "Factures" at bounding box center [39, 70] width 27 height 10
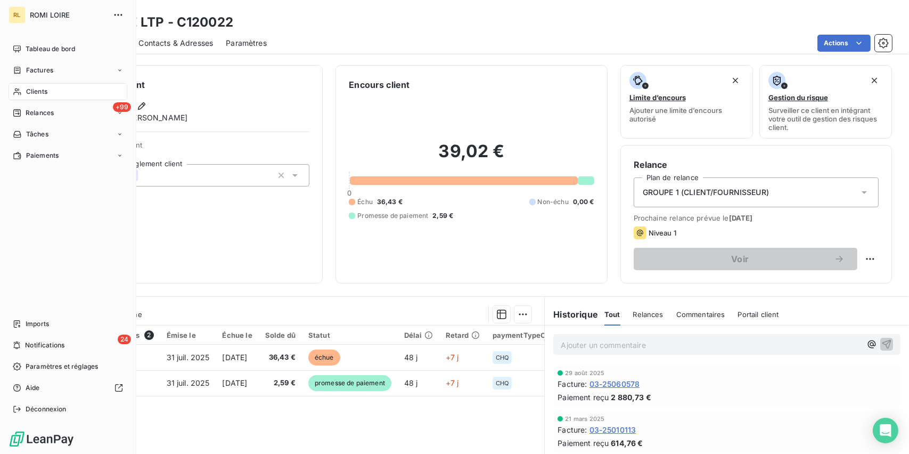
click at [41, 62] on div "Factures" at bounding box center [68, 70] width 119 height 17
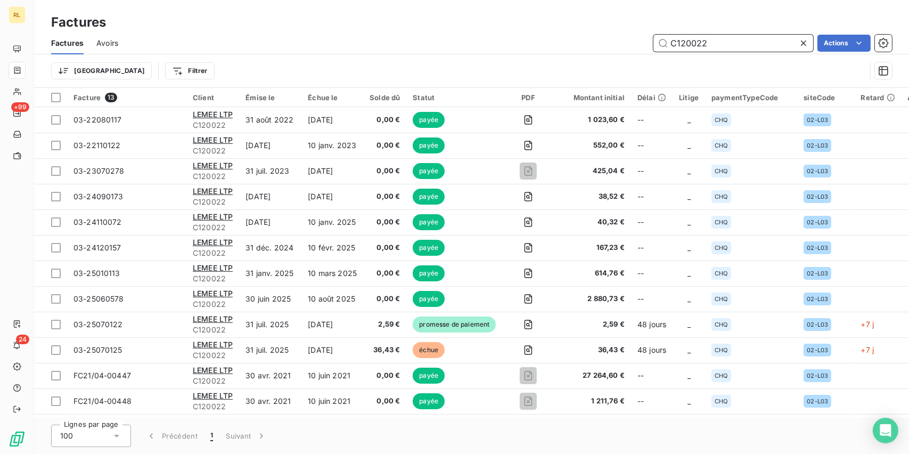
drag, startPoint x: 717, startPoint y: 40, endPoint x: 472, endPoint y: 33, distance: 244.5
click at [494, 35] on div "C120022 Actions" at bounding box center [511, 43] width 761 height 17
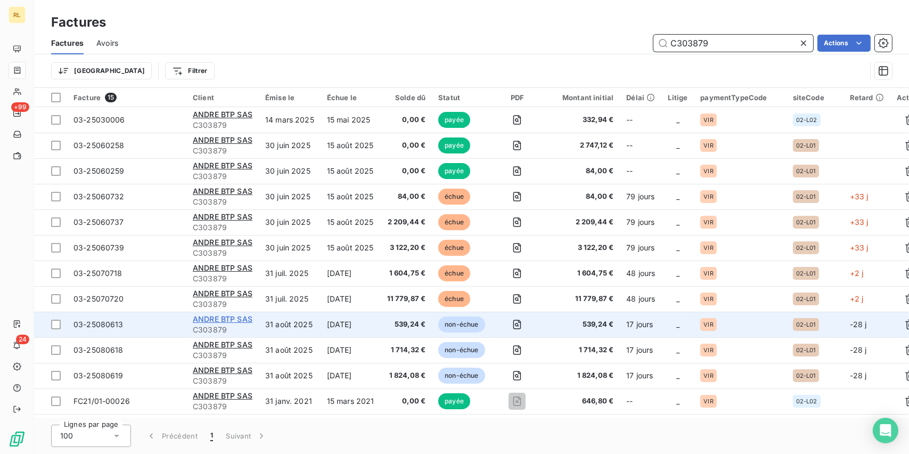
type input "C303879"
click at [203, 318] on span "ANDRE BTP SAS" at bounding box center [223, 318] width 60 height 9
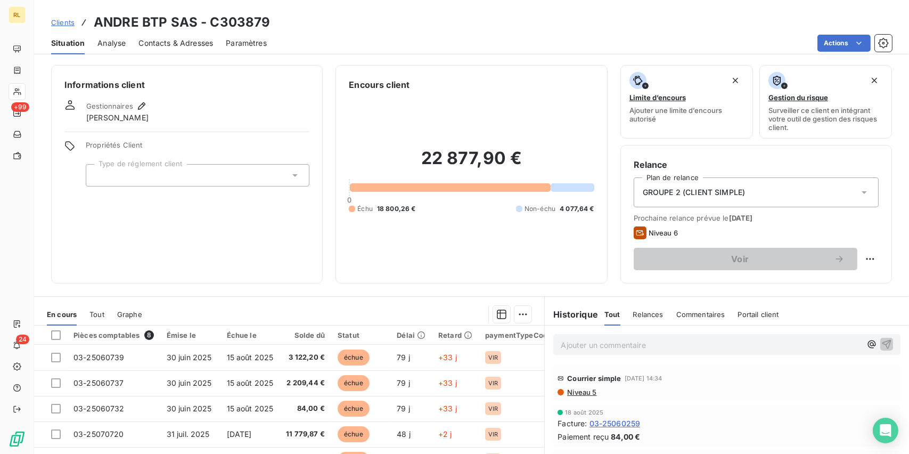
scroll to position [108, 0]
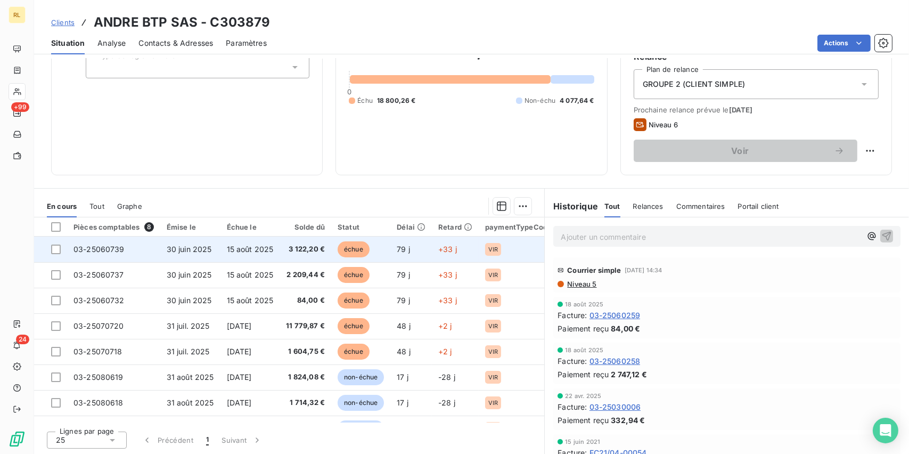
click at [228, 248] on span "15 août 2025" at bounding box center [250, 248] width 47 height 9
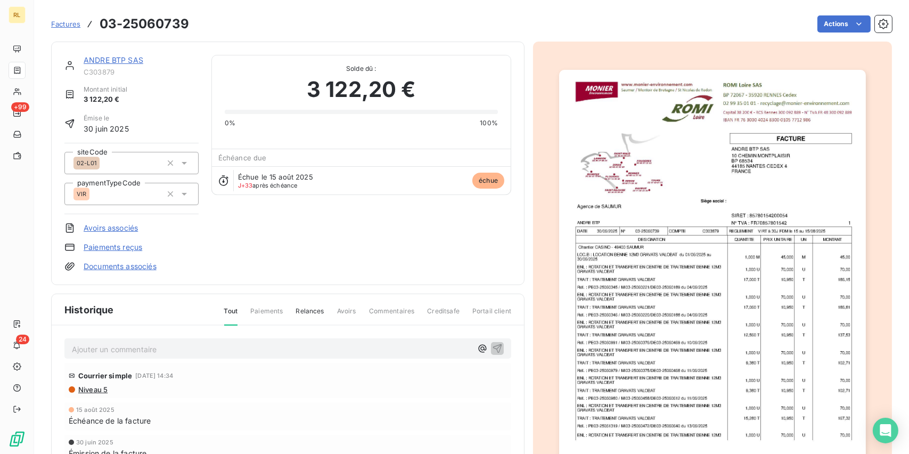
click at [135, 245] on link "Paiements reçus" at bounding box center [113, 247] width 59 height 11
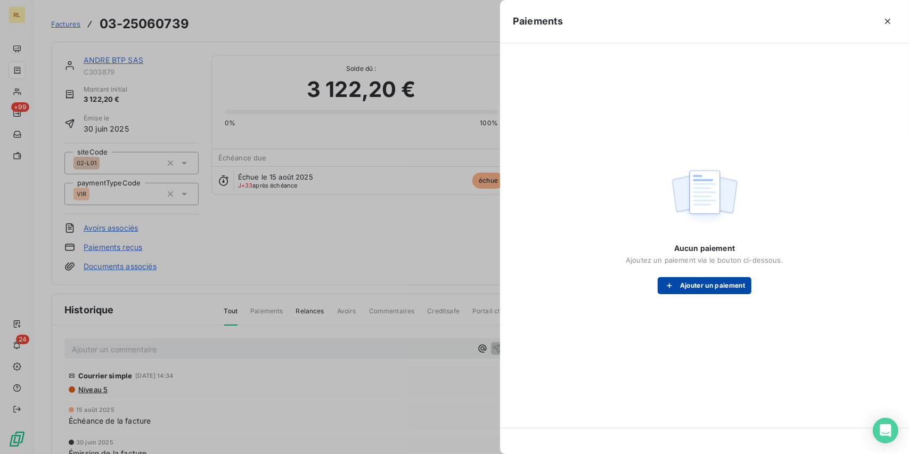
click at [711, 278] on button "Ajouter un paiement" at bounding box center [705, 285] width 94 height 17
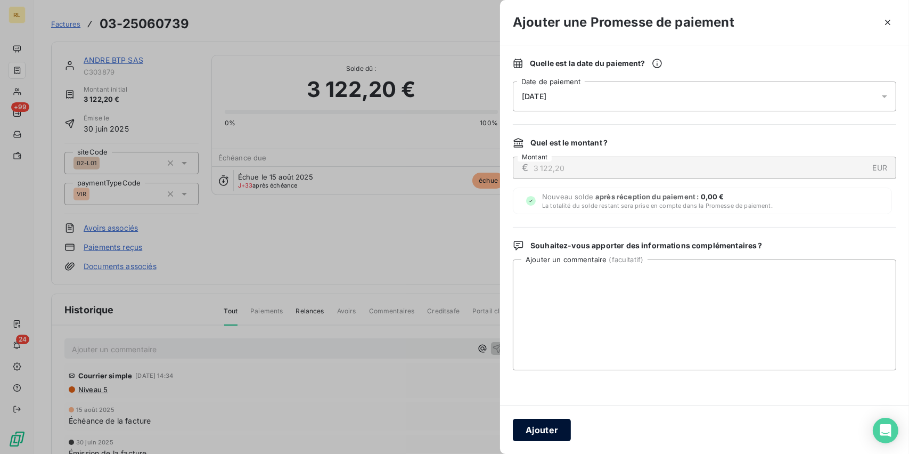
click at [547, 432] on button "Ajouter" at bounding box center [542, 429] width 58 height 22
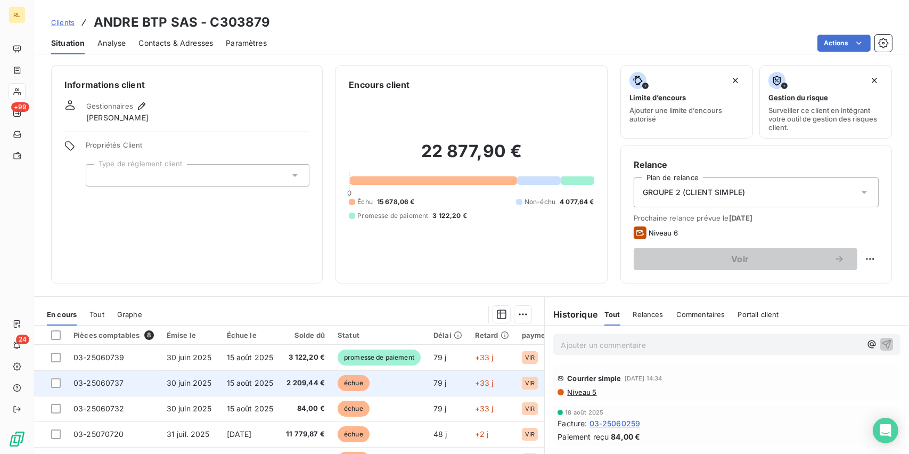
click at [292, 374] on td "2 209,44 €" at bounding box center [306, 383] width 52 height 26
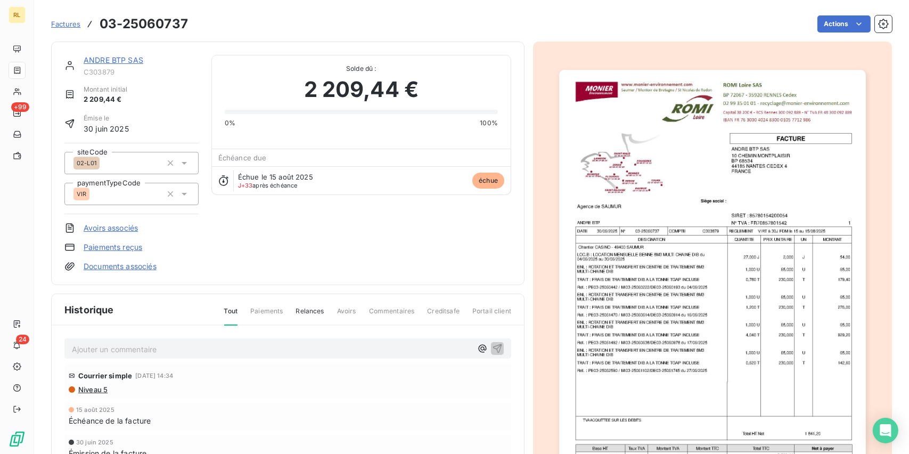
click at [105, 247] on link "Paiements reçus" at bounding box center [113, 247] width 59 height 11
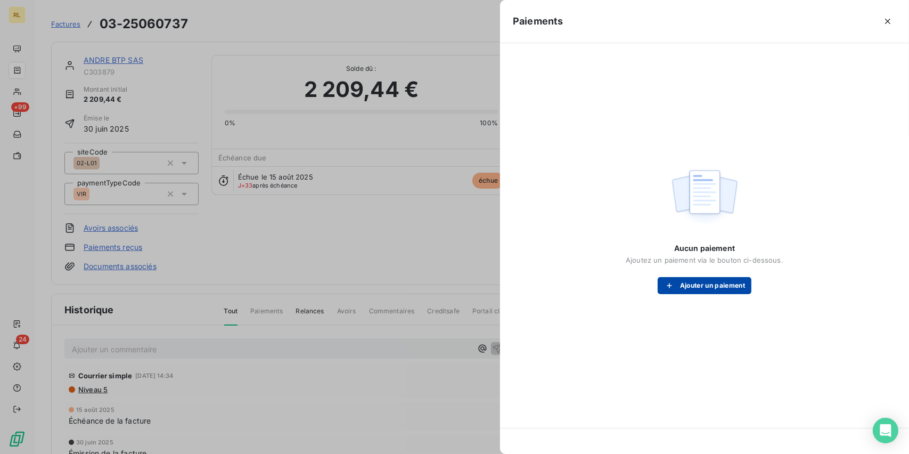
click at [747, 286] on button "Ajouter un paiement" at bounding box center [705, 285] width 94 height 17
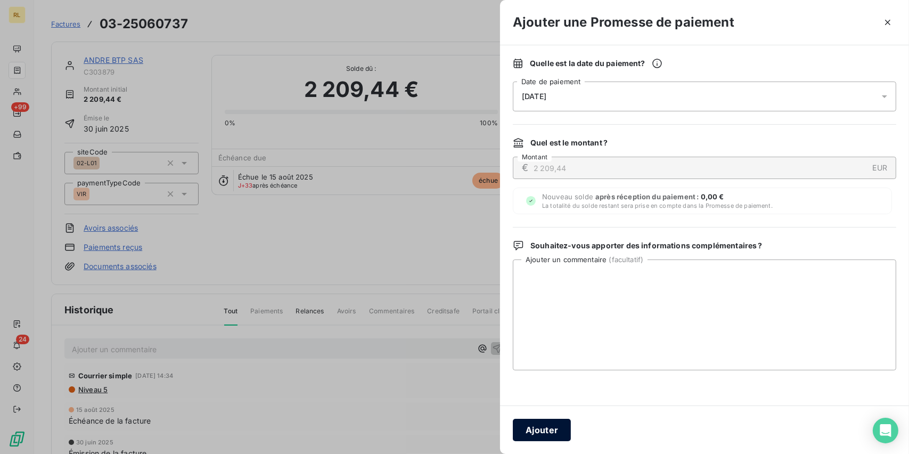
click at [561, 422] on button "Ajouter" at bounding box center [542, 429] width 58 height 22
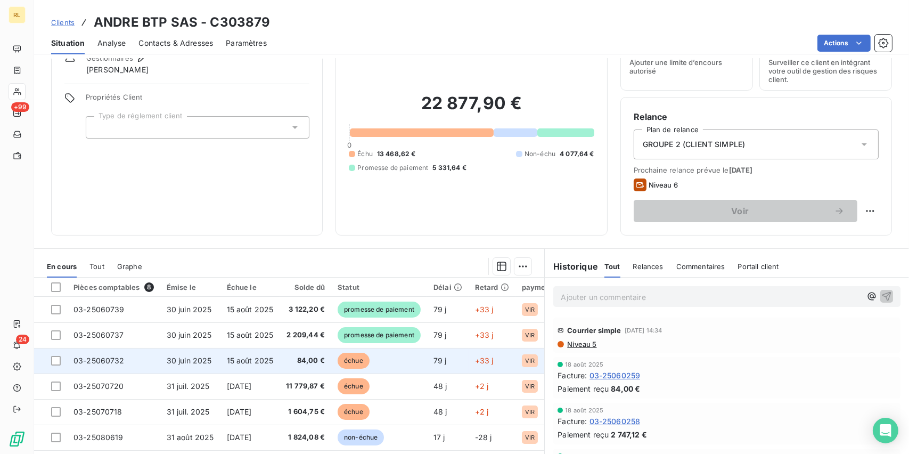
scroll to position [106, 0]
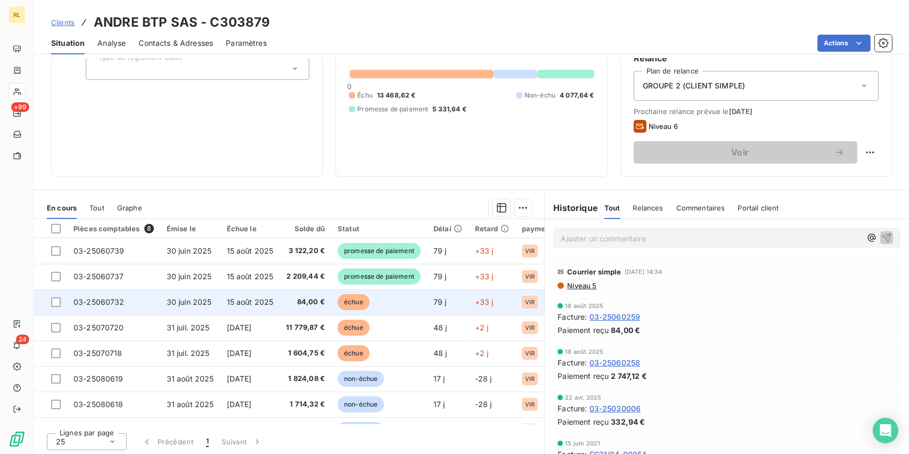
click at [352, 302] on span "échue" at bounding box center [354, 302] width 32 height 16
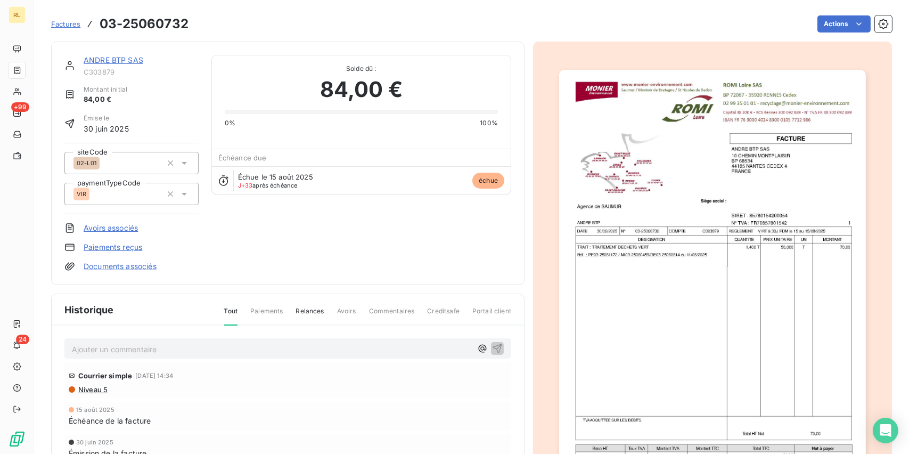
click at [117, 242] on link "Paiements reçus" at bounding box center [113, 247] width 59 height 11
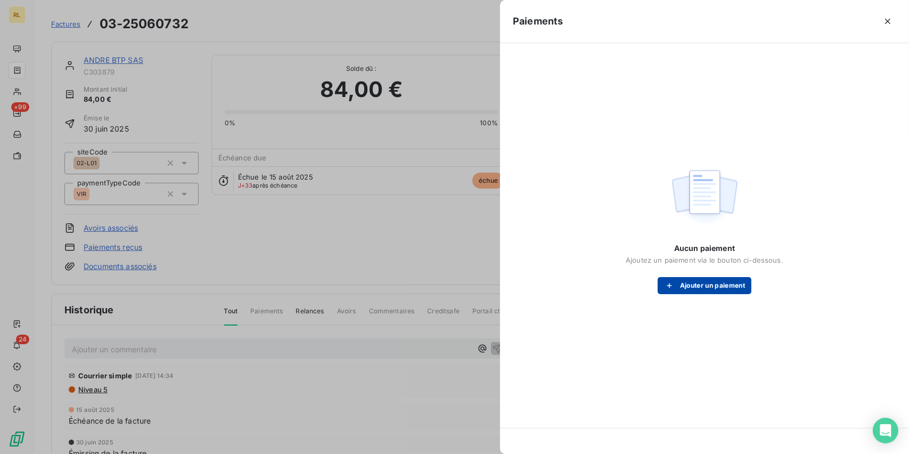
click at [710, 286] on button "Ajouter un paiement" at bounding box center [705, 285] width 94 height 17
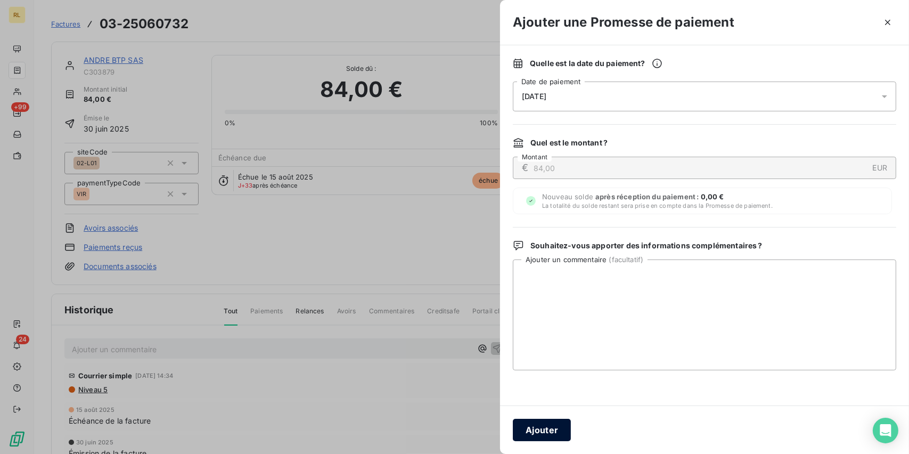
click at [538, 429] on button "Ajouter" at bounding box center [542, 429] width 58 height 22
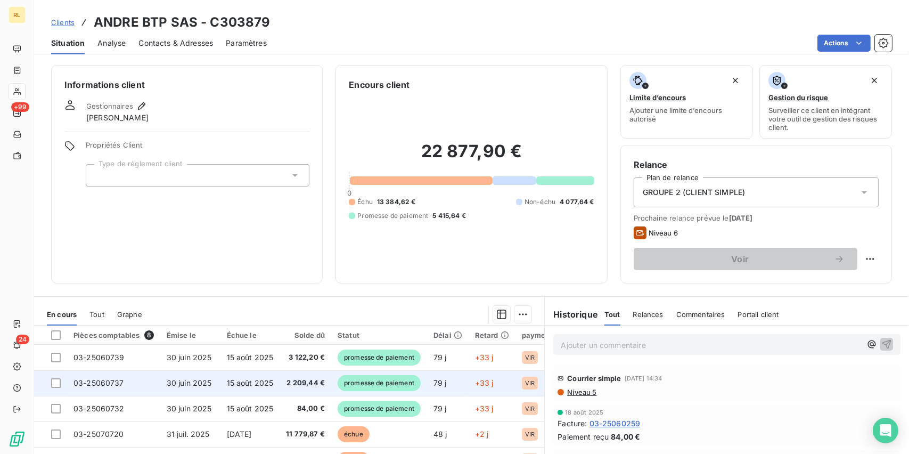
scroll to position [22, 0]
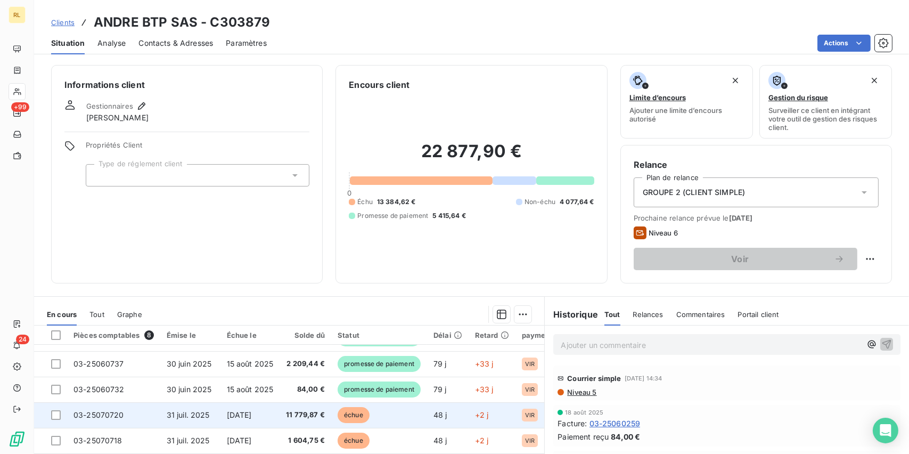
click at [352, 407] on span "échue" at bounding box center [354, 415] width 32 height 16
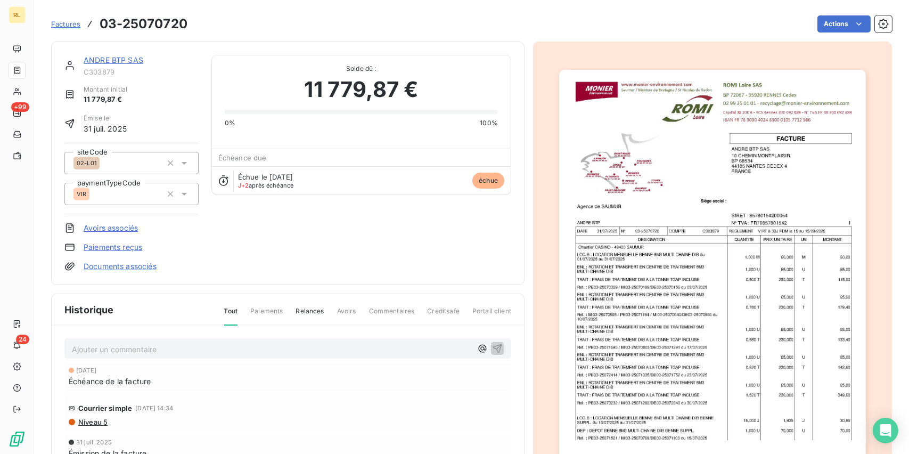
click at [100, 248] on link "Paiements reçus" at bounding box center [113, 247] width 59 height 11
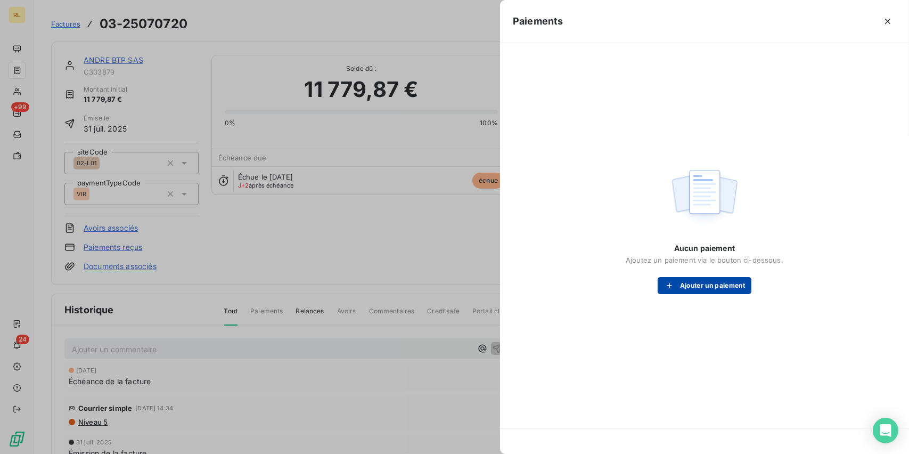
click at [726, 284] on button "Ajouter un paiement" at bounding box center [705, 285] width 94 height 17
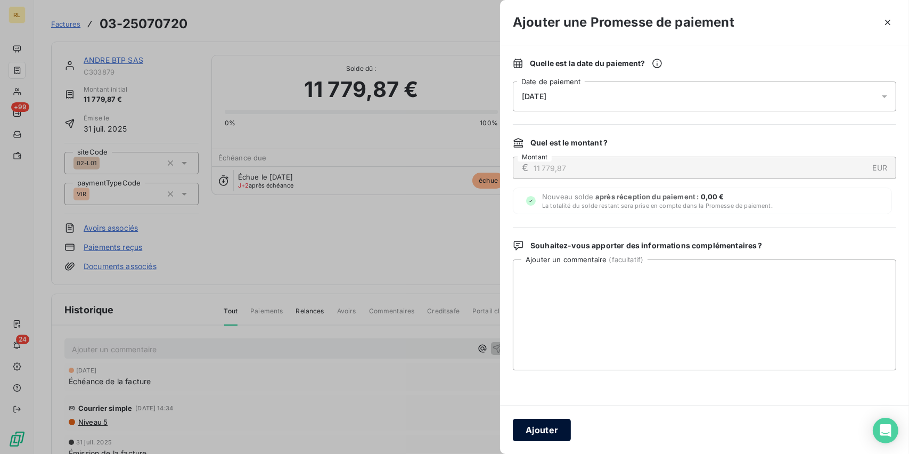
click at [539, 431] on button "Ajouter" at bounding box center [542, 429] width 58 height 22
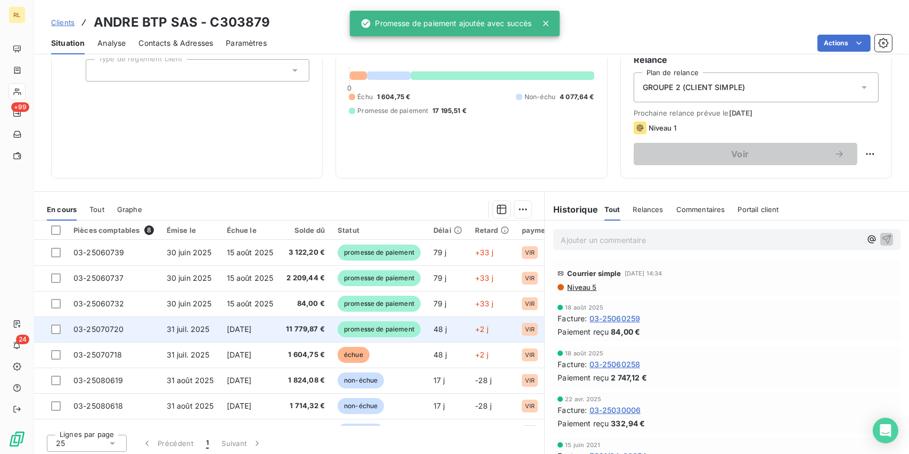
scroll to position [106, 0]
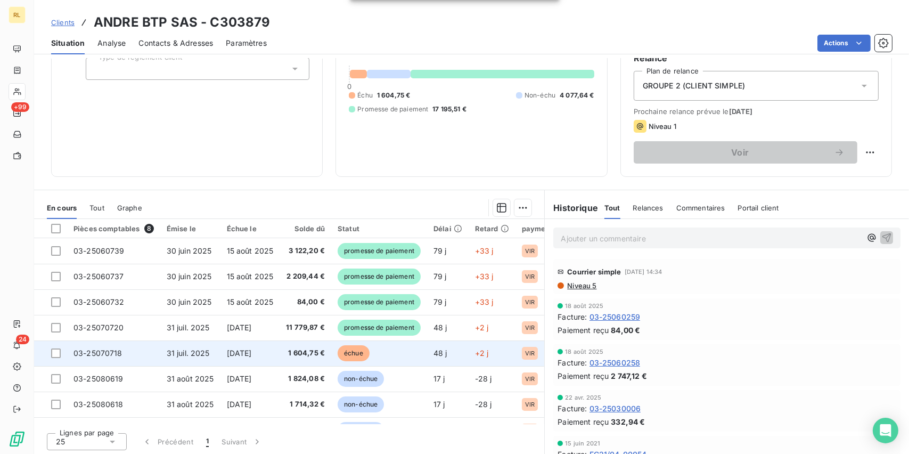
click at [351, 360] on span "échue" at bounding box center [354, 353] width 32 height 16
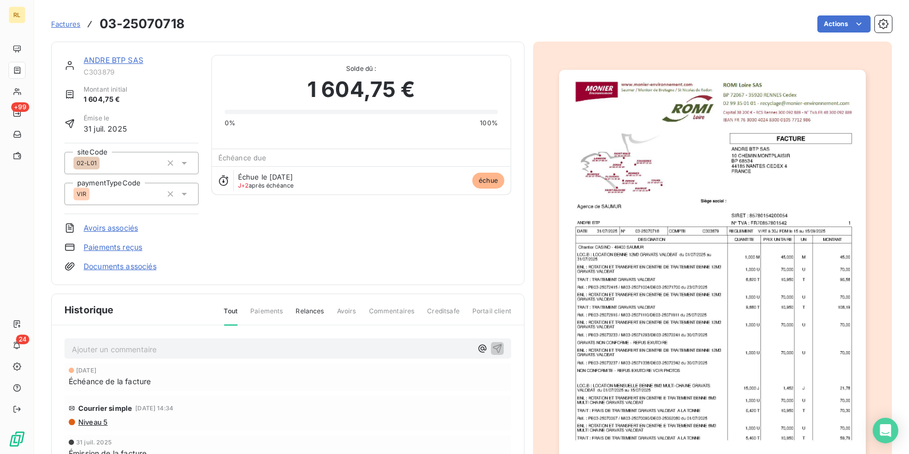
click at [100, 249] on link "Paiements reçus" at bounding box center [113, 247] width 59 height 11
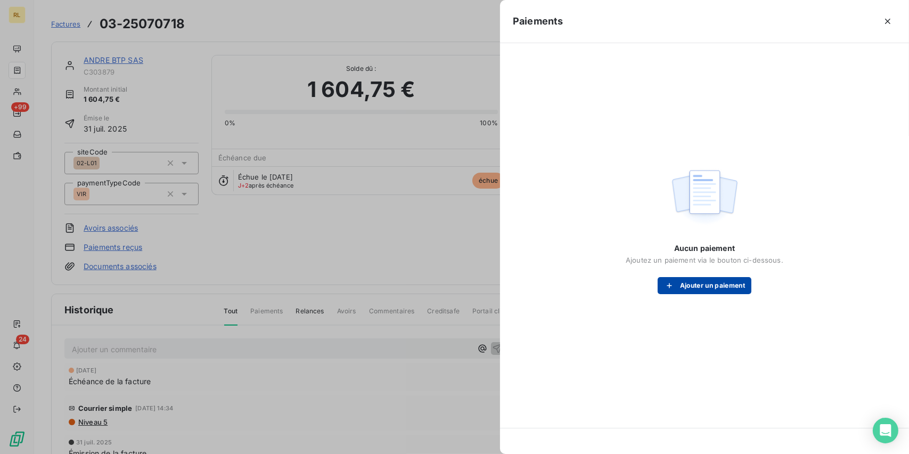
click at [702, 293] on button "Ajouter un paiement" at bounding box center [705, 285] width 94 height 17
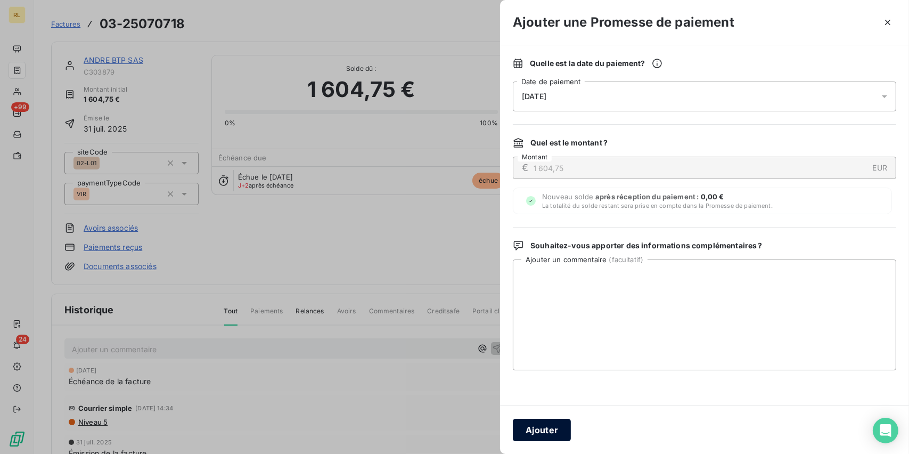
click at [534, 428] on button "Ajouter" at bounding box center [542, 429] width 58 height 22
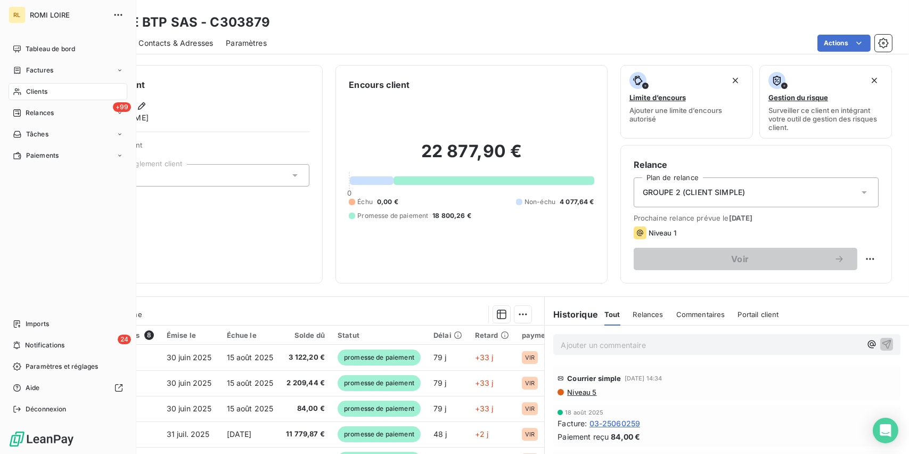
click at [28, 70] on span "Factures" at bounding box center [39, 70] width 27 height 10
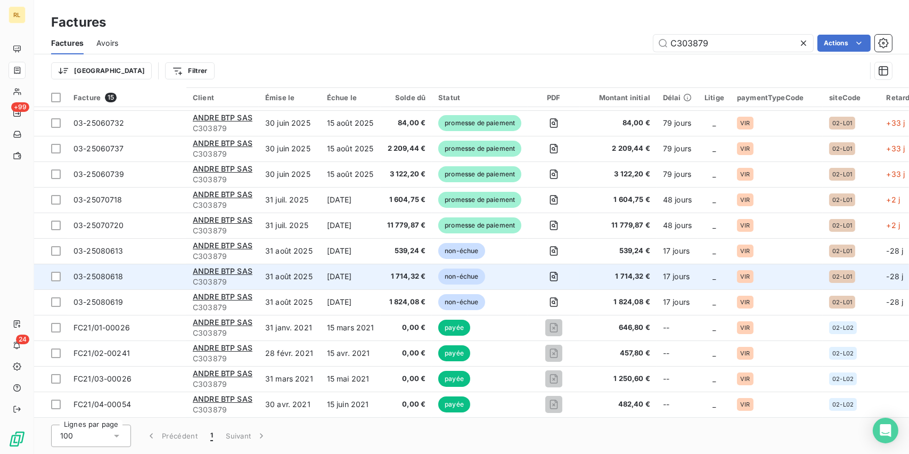
scroll to position [77, 0]
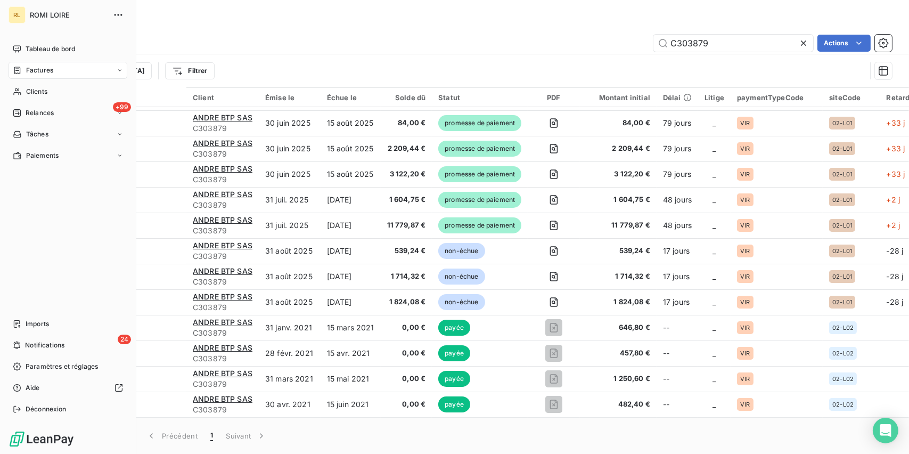
click at [28, 67] on span "Factures" at bounding box center [39, 70] width 27 height 10
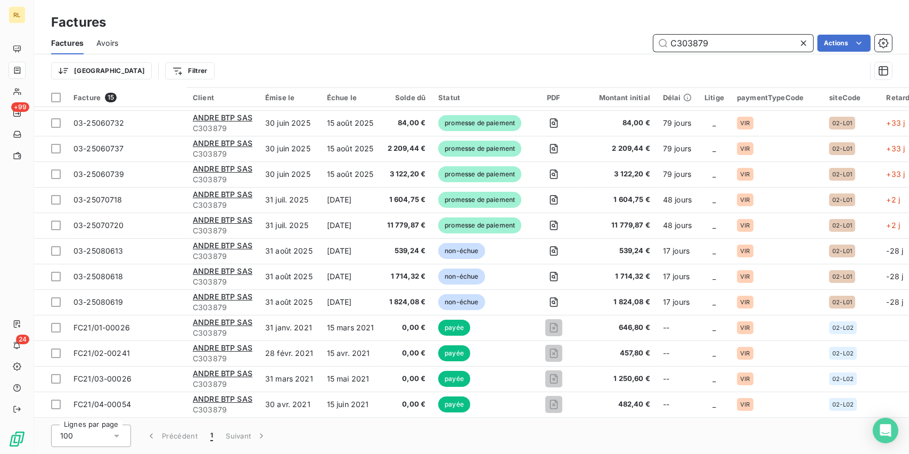
click at [720, 45] on input "C303879" at bounding box center [733, 43] width 160 height 17
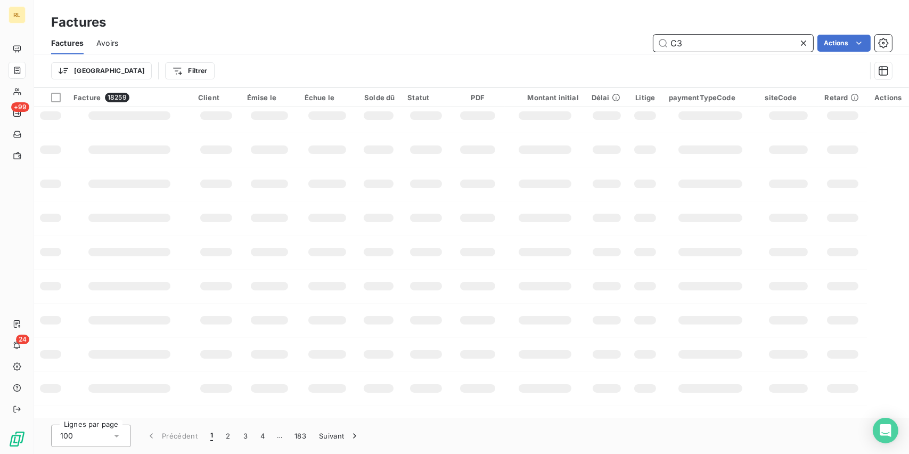
type input "C"
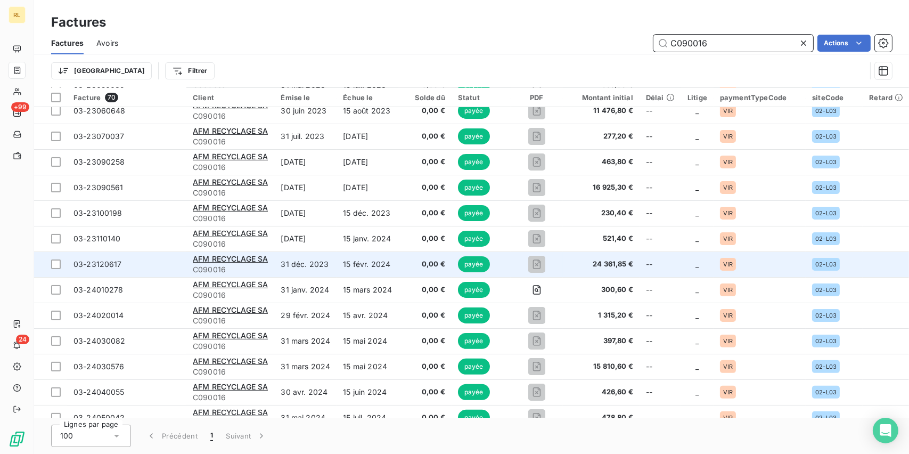
scroll to position [556, 0]
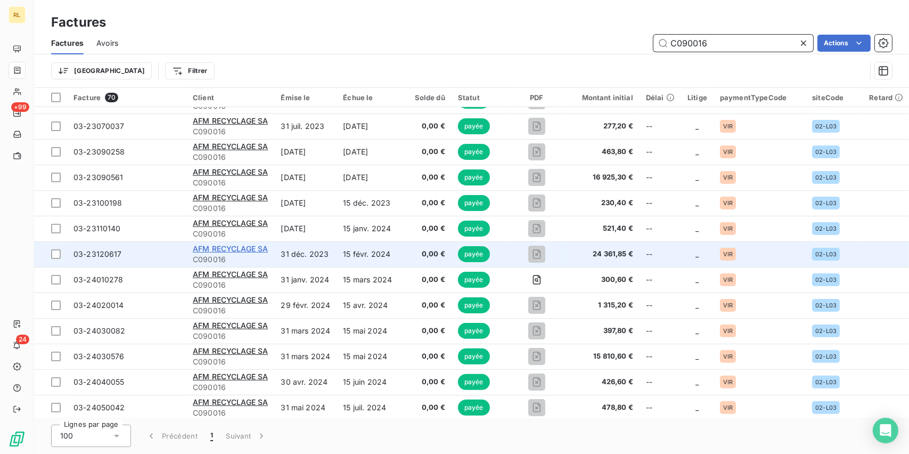
type input "C090016"
click at [242, 245] on span "AFM RECYCLAGE SA" at bounding box center [230, 248] width 75 height 9
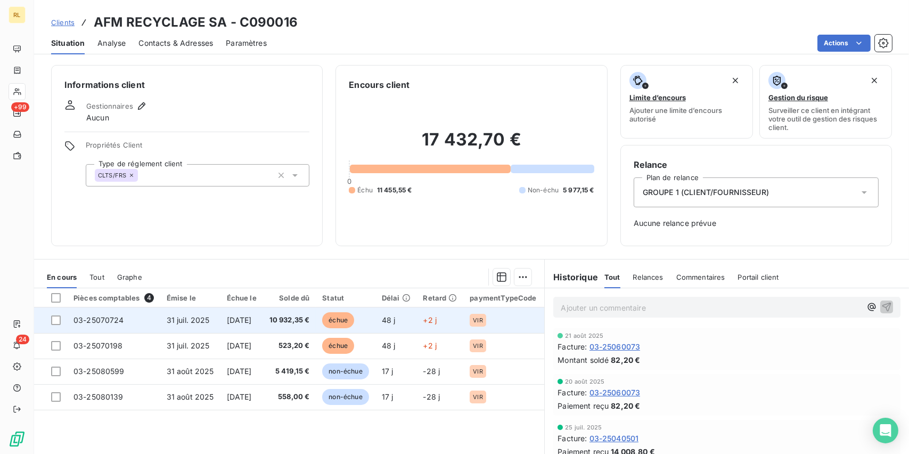
click at [242, 326] on td "15 sept. 2025" at bounding box center [241, 320] width 43 height 26
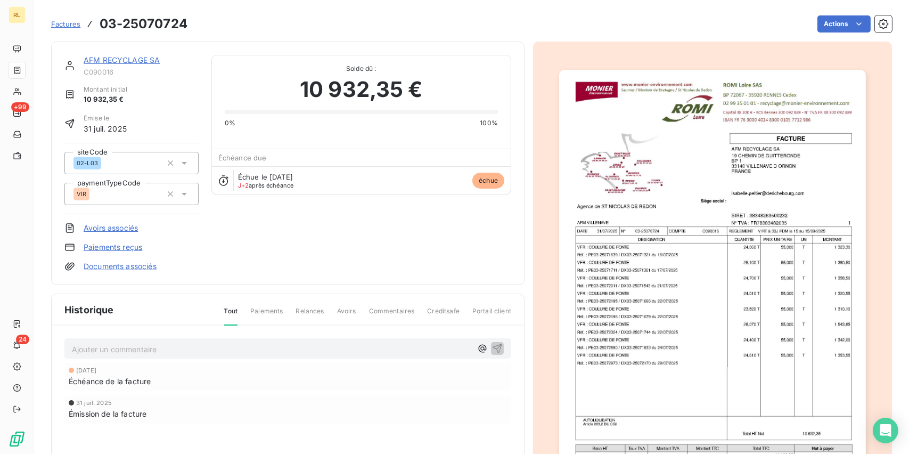
click at [122, 242] on link "Paiements reçus" at bounding box center [113, 247] width 59 height 11
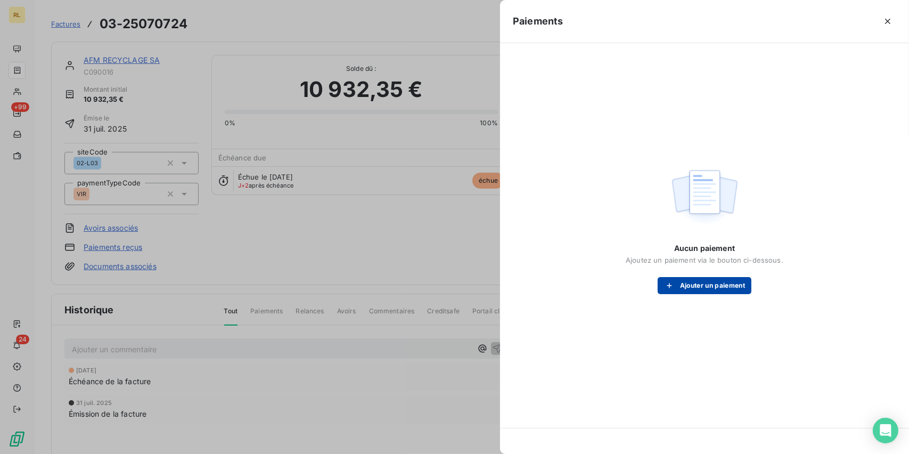
click at [691, 288] on button "Ajouter un paiement" at bounding box center [705, 285] width 94 height 17
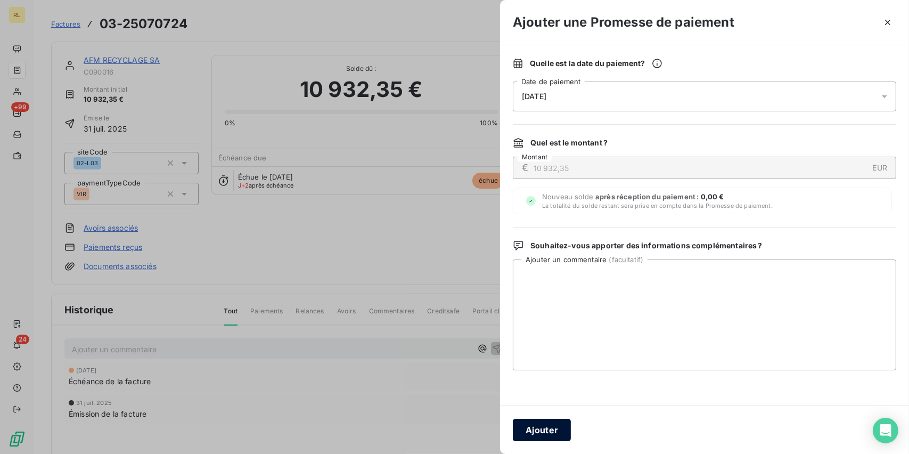
click at [547, 432] on button "Ajouter" at bounding box center [542, 429] width 58 height 22
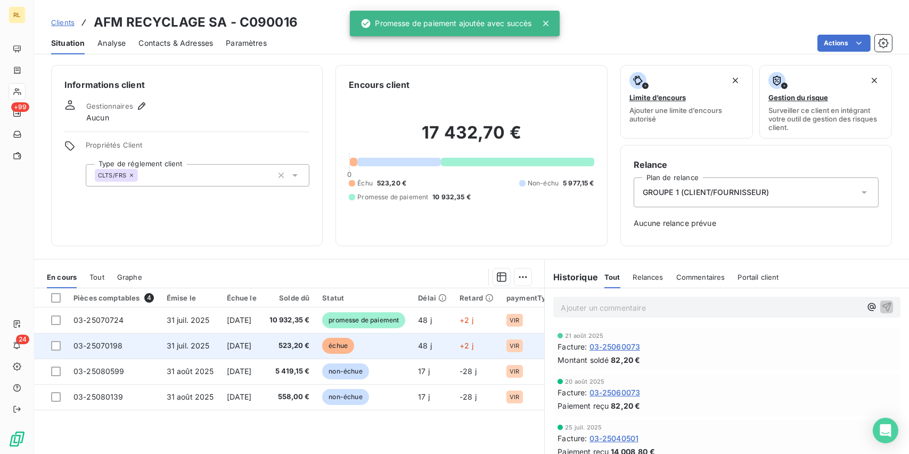
click at [310, 342] on span "523,20 €" at bounding box center [289, 345] width 40 height 11
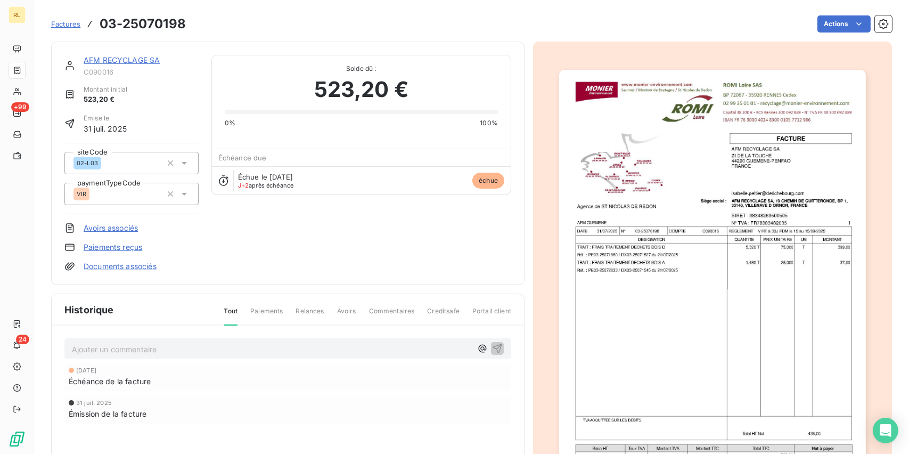
click at [94, 242] on link "Paiements reçus" at bounding box center [113, 247] width 59 height 11
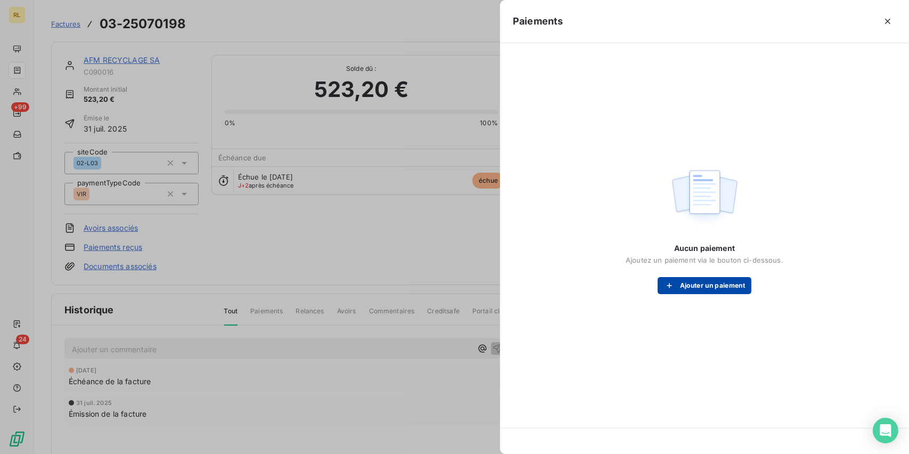
click at [694, 280] on button "Ajouter un paiement" at bounding box center [705, 285] width 94 height 17
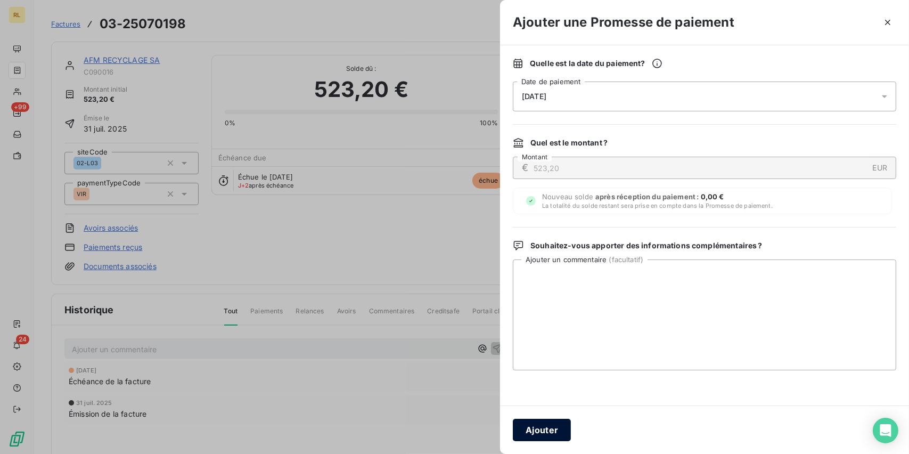
click at [539, 431] on button "Ajouter" at bounding box center [542, 429] width 58 height 22
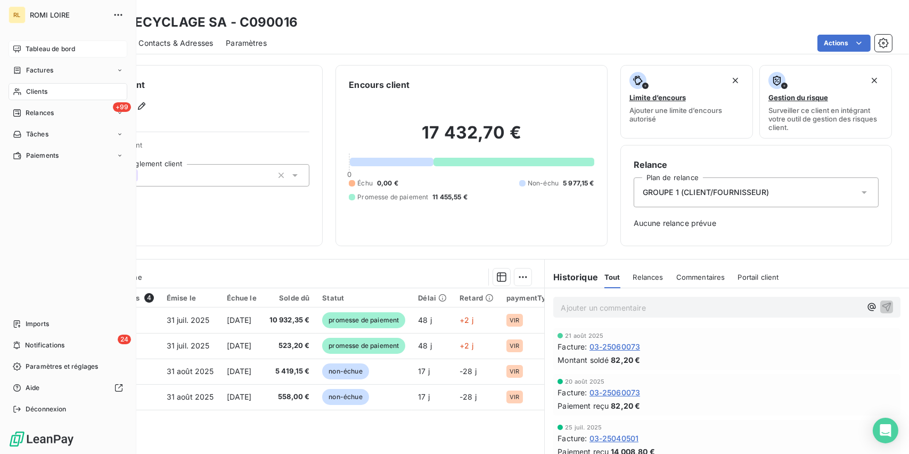
click at [51, 49] on span "Tableau de bord" at bounding box center [51, 49] width 50 height 10
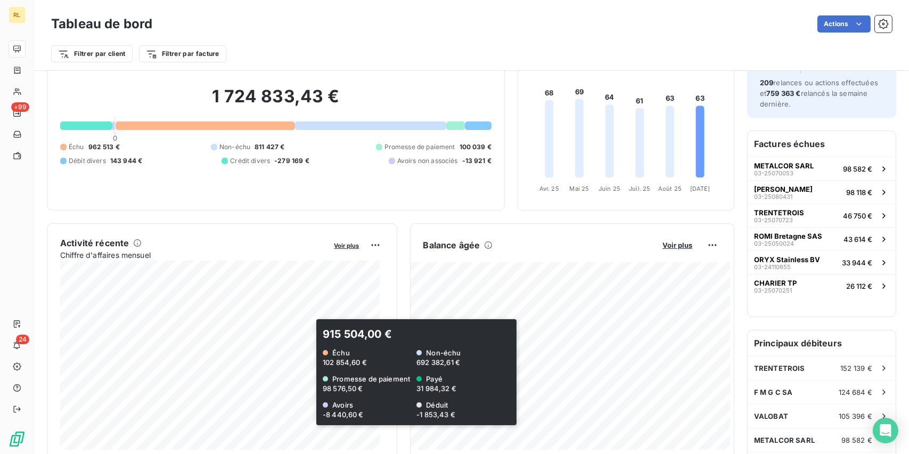
scroll to position [53, 0]
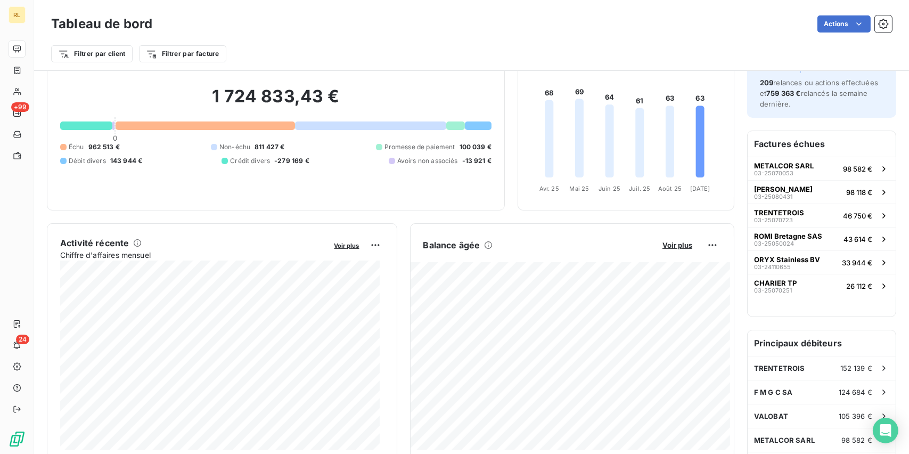
click at [469, 40] on div "Filtrer par client Filtrer par facture" at bounding box center [471, 49] width 841 height 29
